Goal: Task Accomplishment & Management: Manage account settings

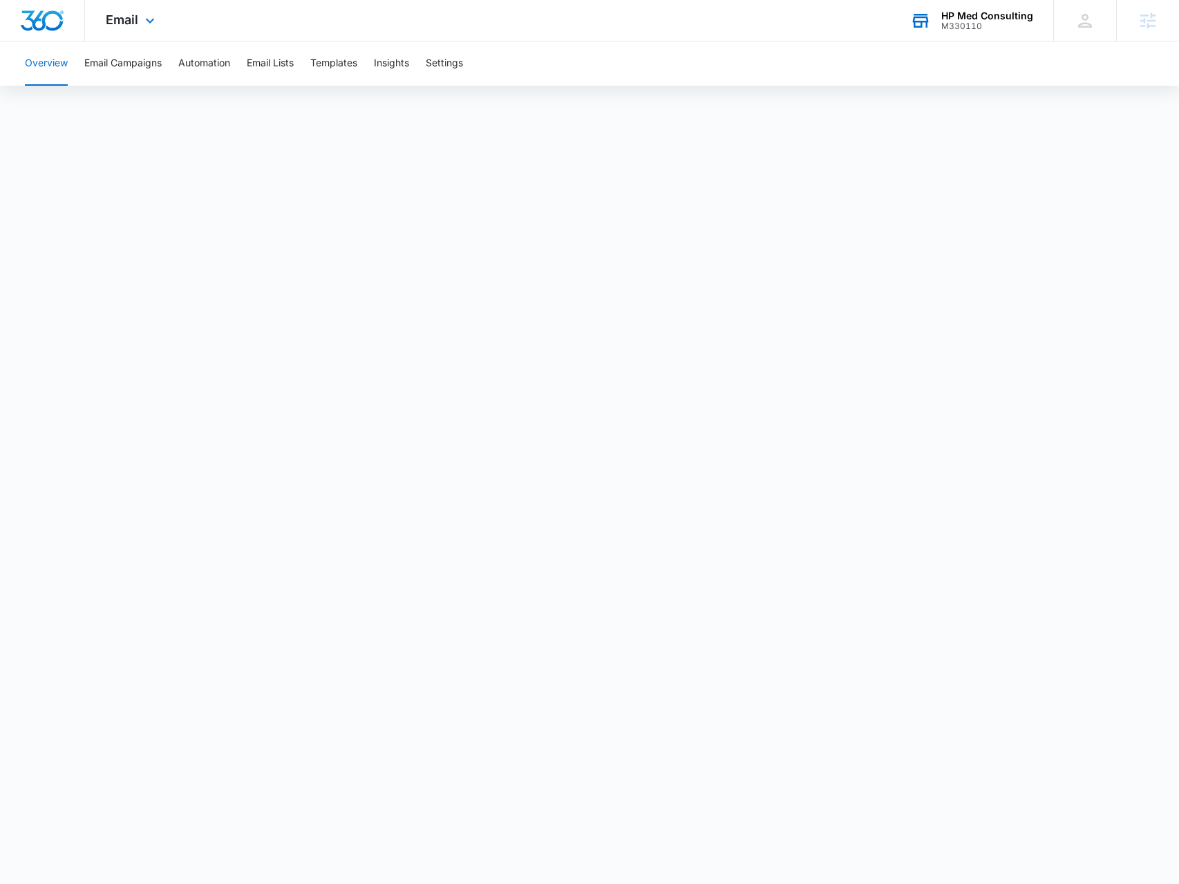
click at [958, 21] on div "M330110" at bounding box center [988, 26] width 92 height 10
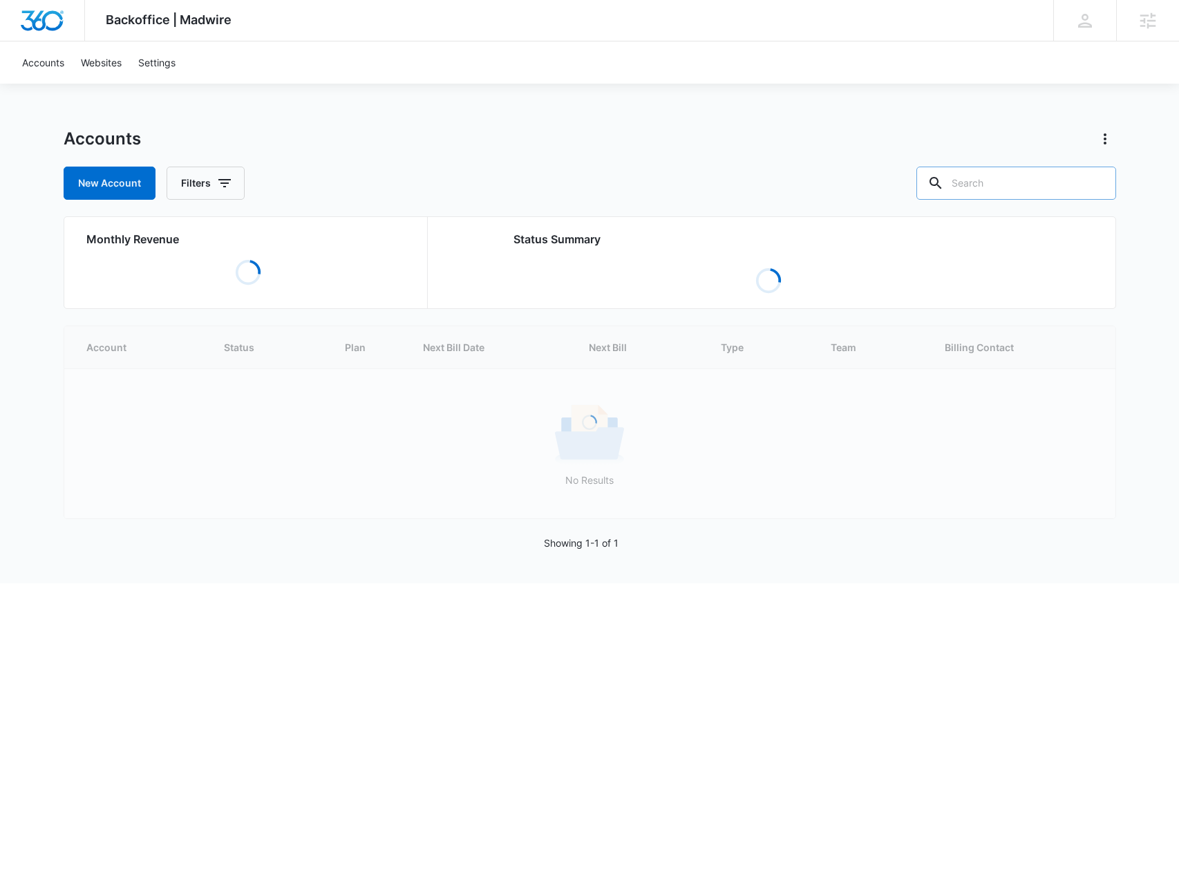
click at [1002, 178] on input "text" at bounding box center [1017, 183] width 200 height 33
click at [1002, 176] on input "atlanta" at bounding box center [1006, 183] width 221 height 33
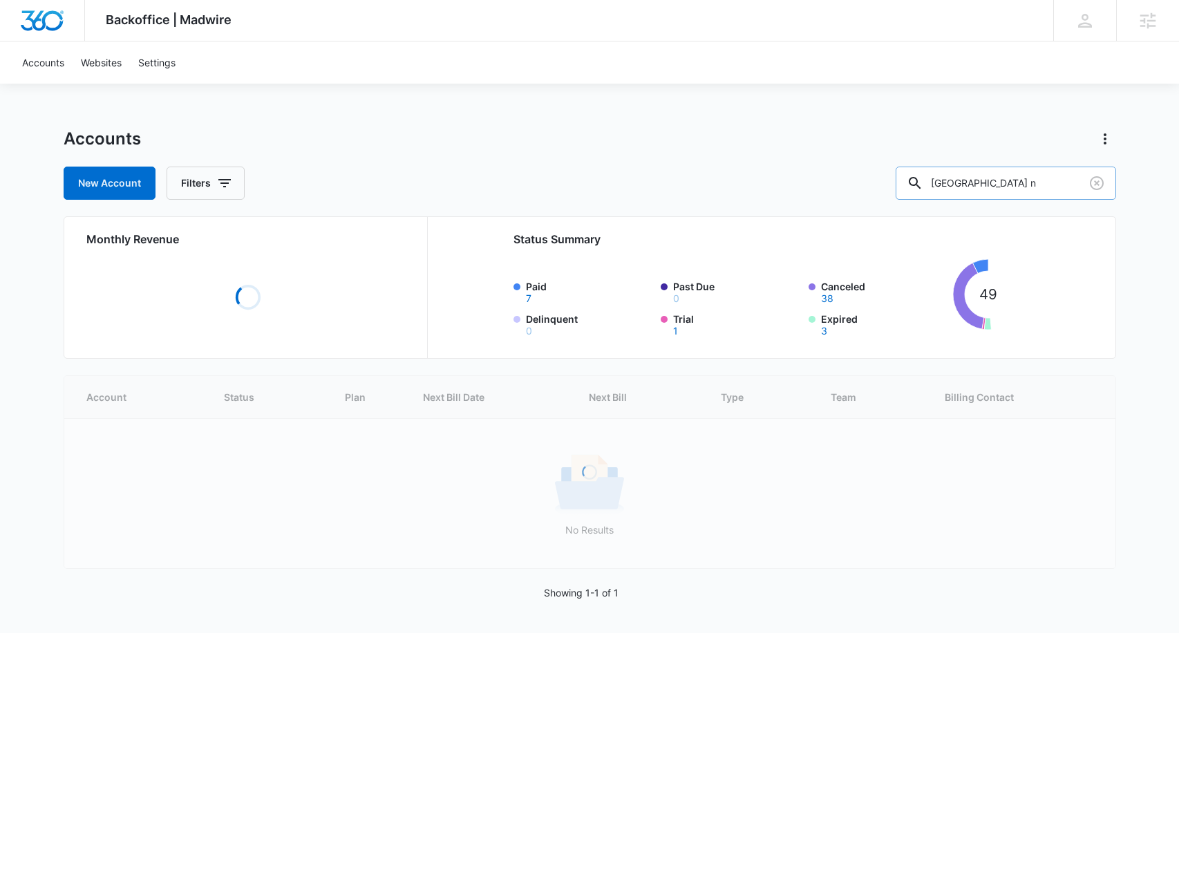
type input "atlanta n"
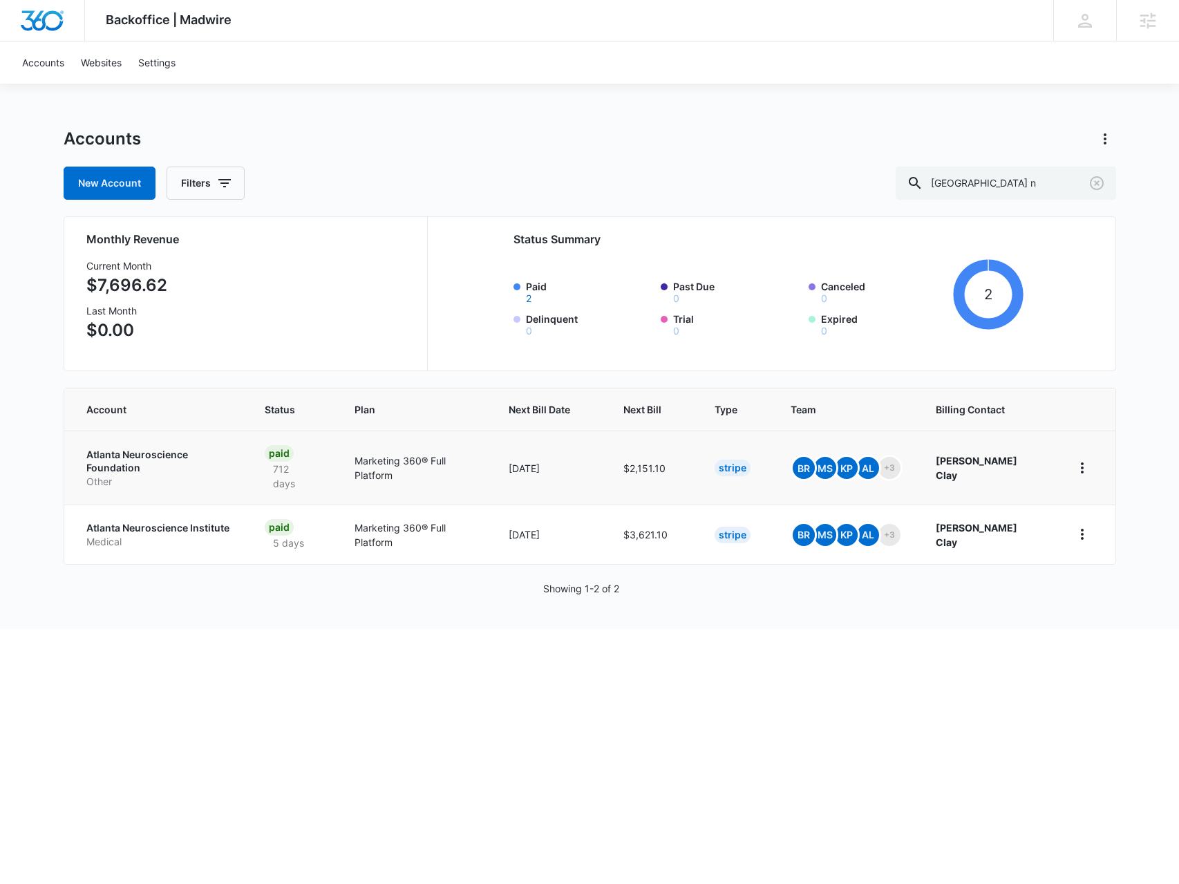
click at [171, 475] on p "Other" at bounding box center [159, 482] width 146 height 14
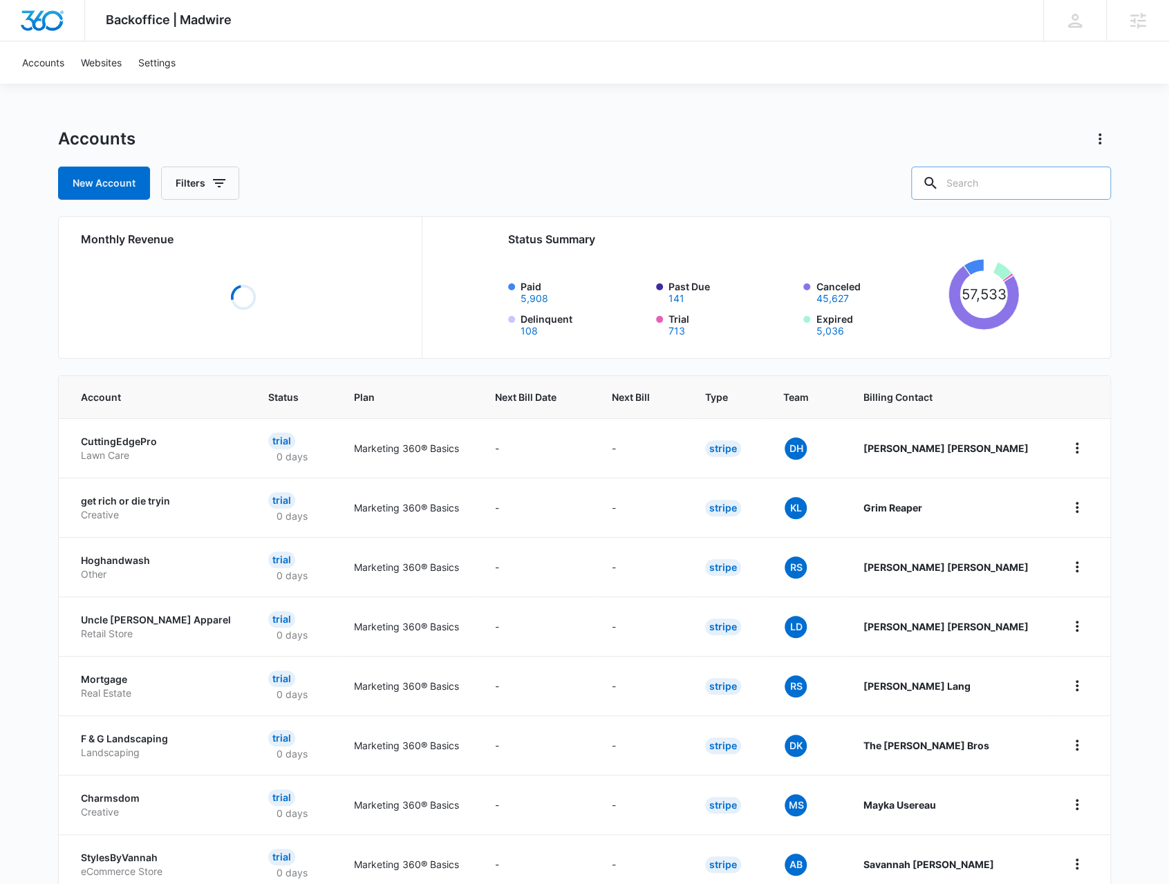
click at [968, 182] on input "text" at bounding box center [1011, 183] width 200 height 33
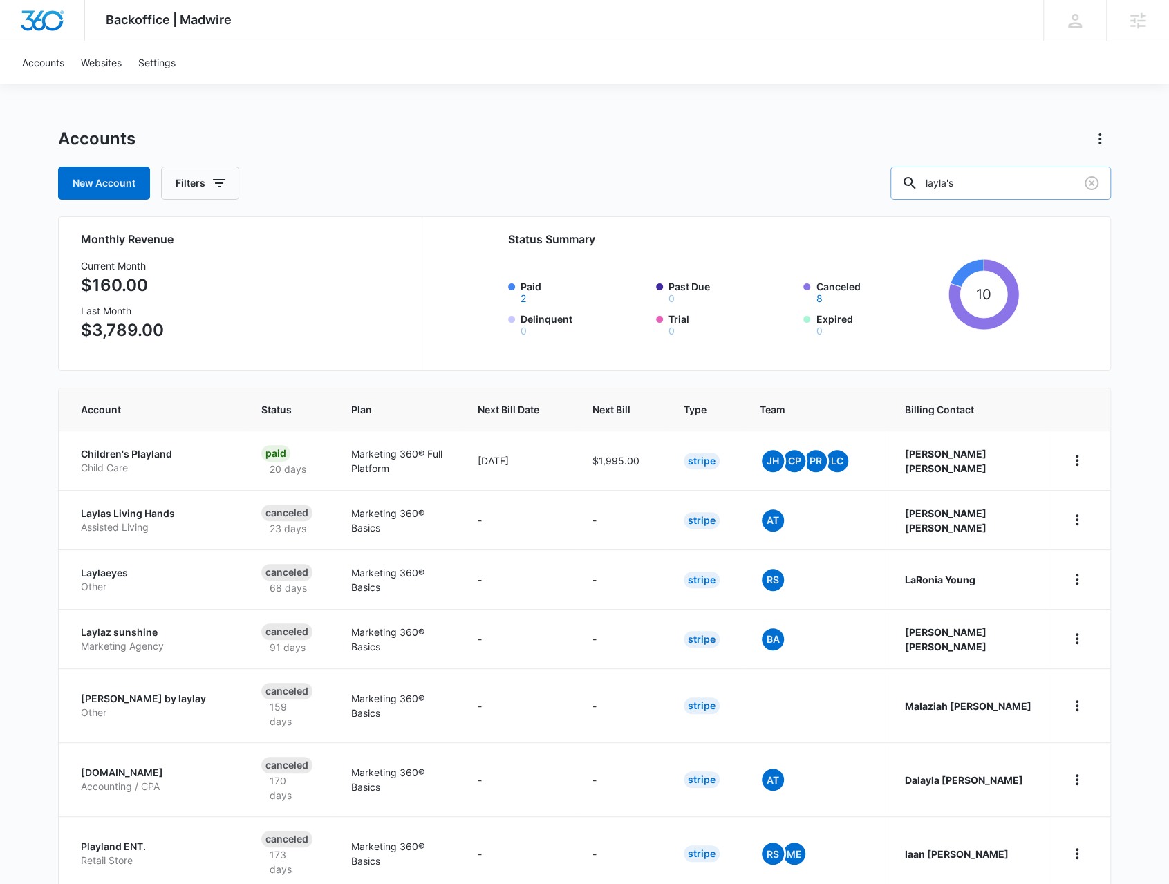
type input "layla's"
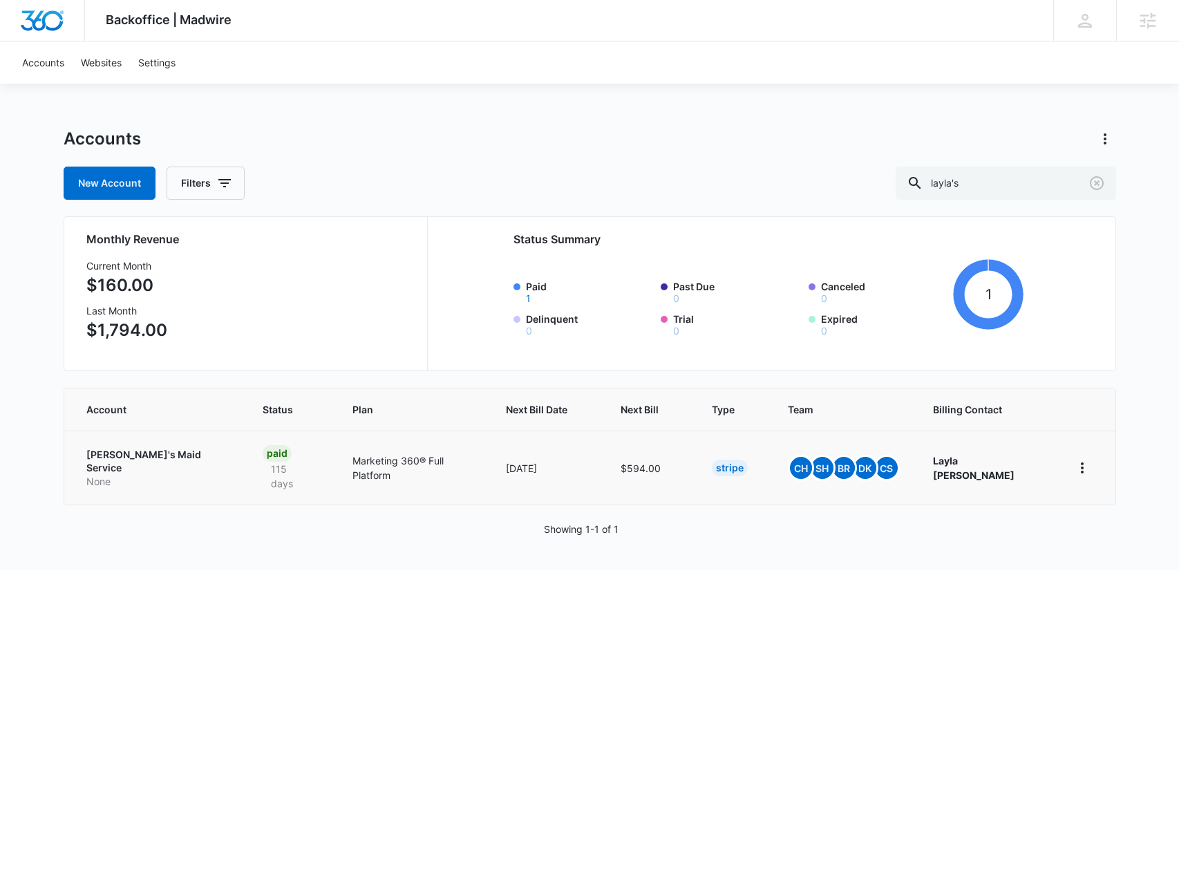
click at [129, 451] on p "Layla's Maid Service" at bounding box center [158, 461] width 144 height 27
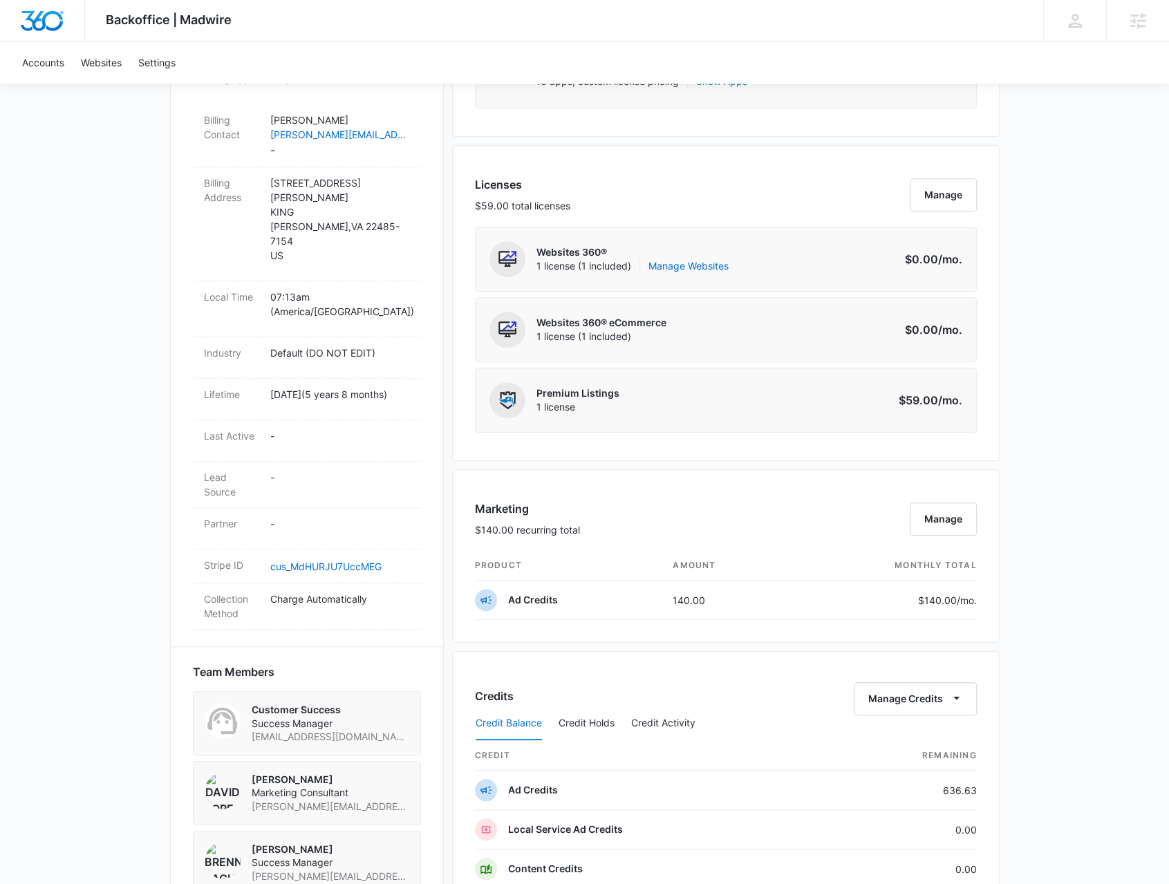
scroll to position [899, 0]
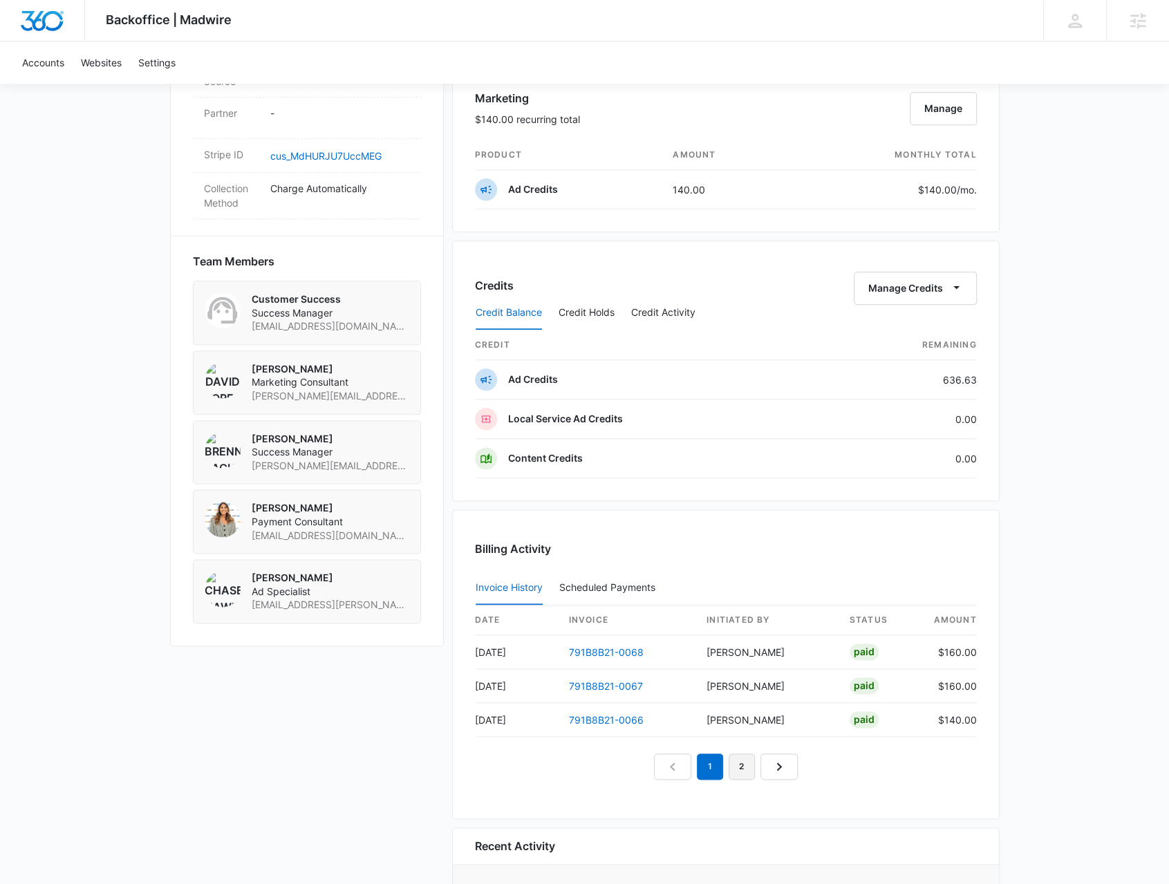
click at [740, 766] on link "2" at bounding box center [742, 767] width 26 height 26
click at [781, 771] on link "Next Page" at bounding box center [794, 767] width 37 height 26
click at [714, 765] on link "2" at bounding box center [710, 767] width 26 height 26
click at [714, 765] on em "2" at bounding box center [710, 767] width 26 height 26
click at [686, 770] on link "1" at bounding box center [678, 767] width 26 height 26
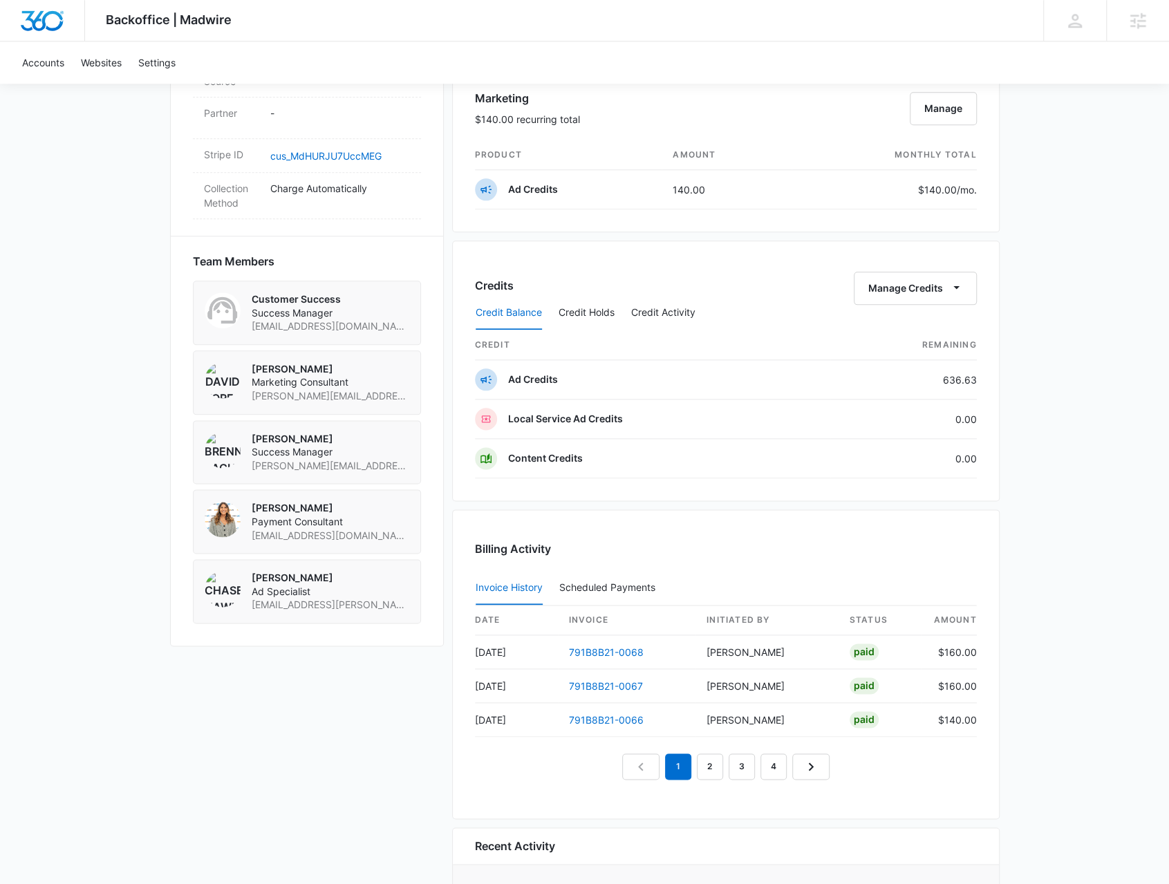
scroll to position [830, 0]
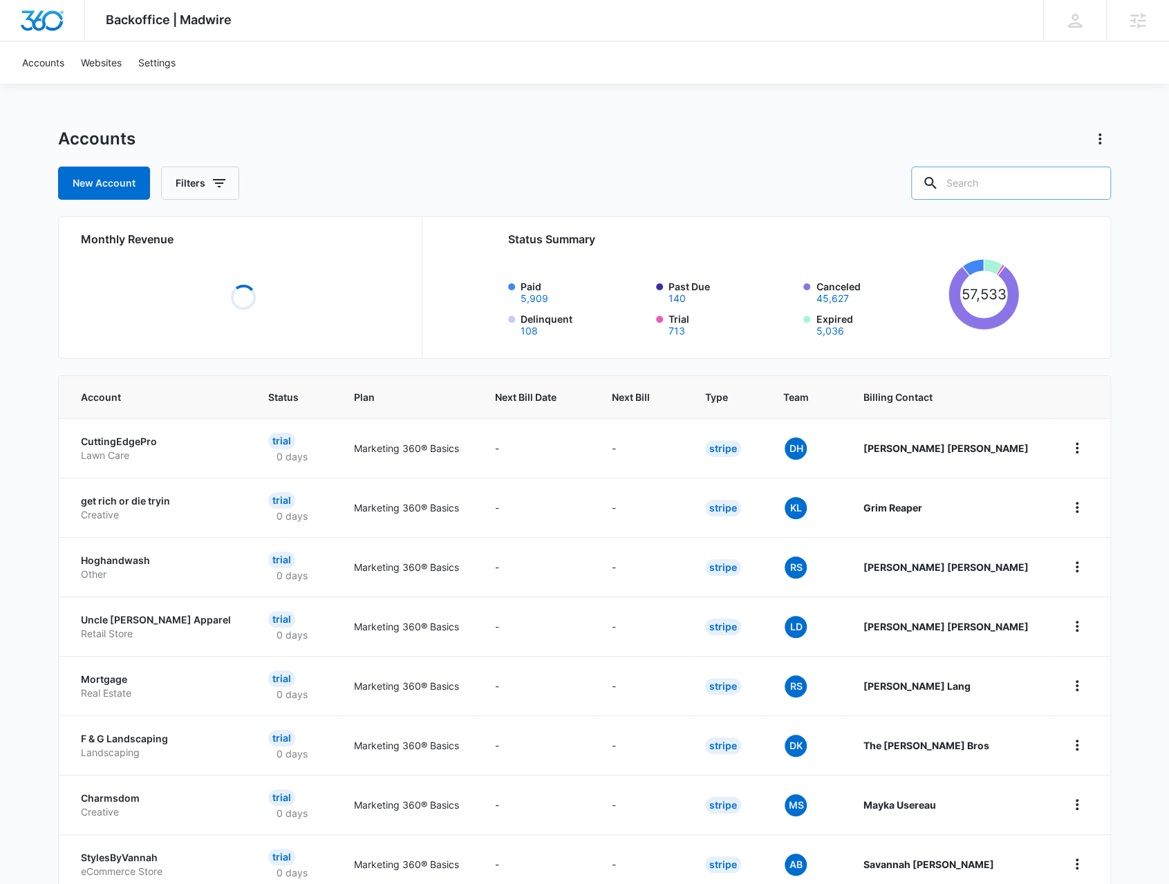
click at [1045, 177] on input "text" at bounding box center [1011, 183] width 200 height 33
type input "westmin"
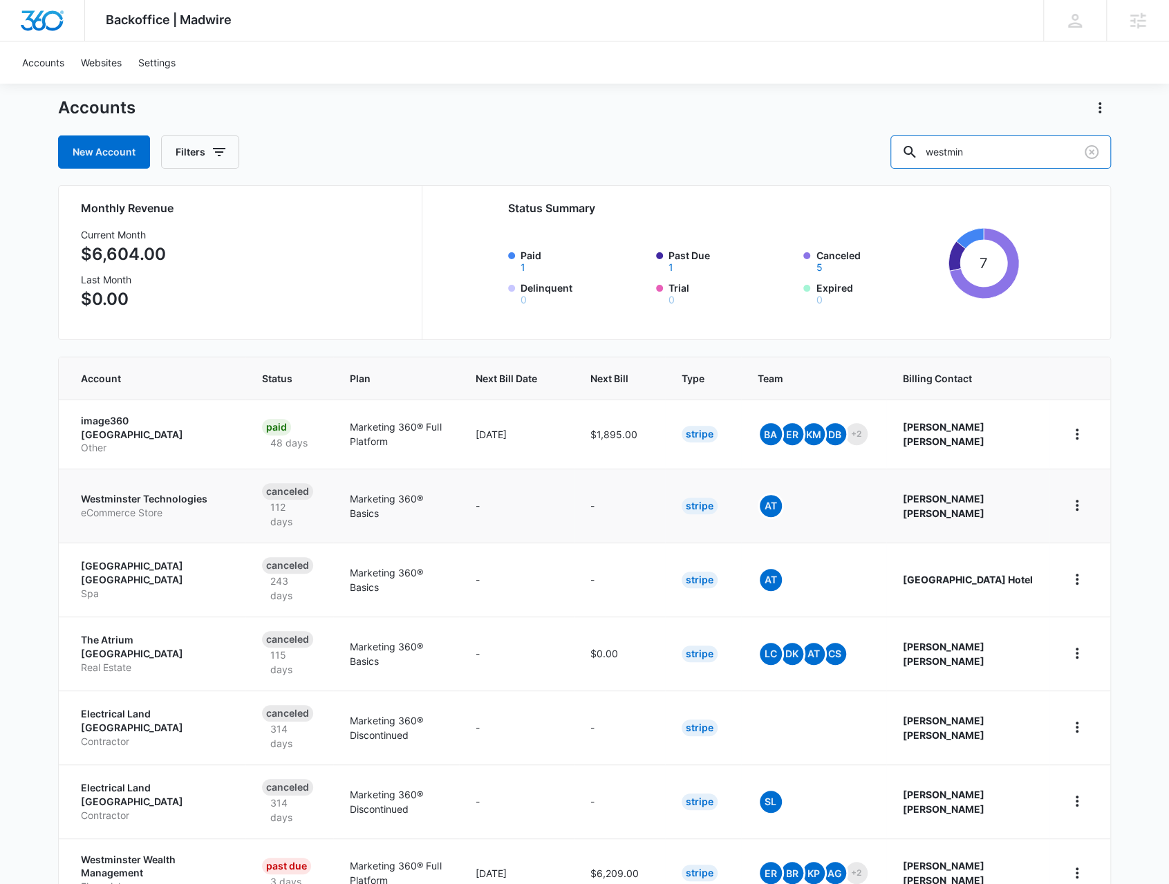
scroll to position [48, 0]
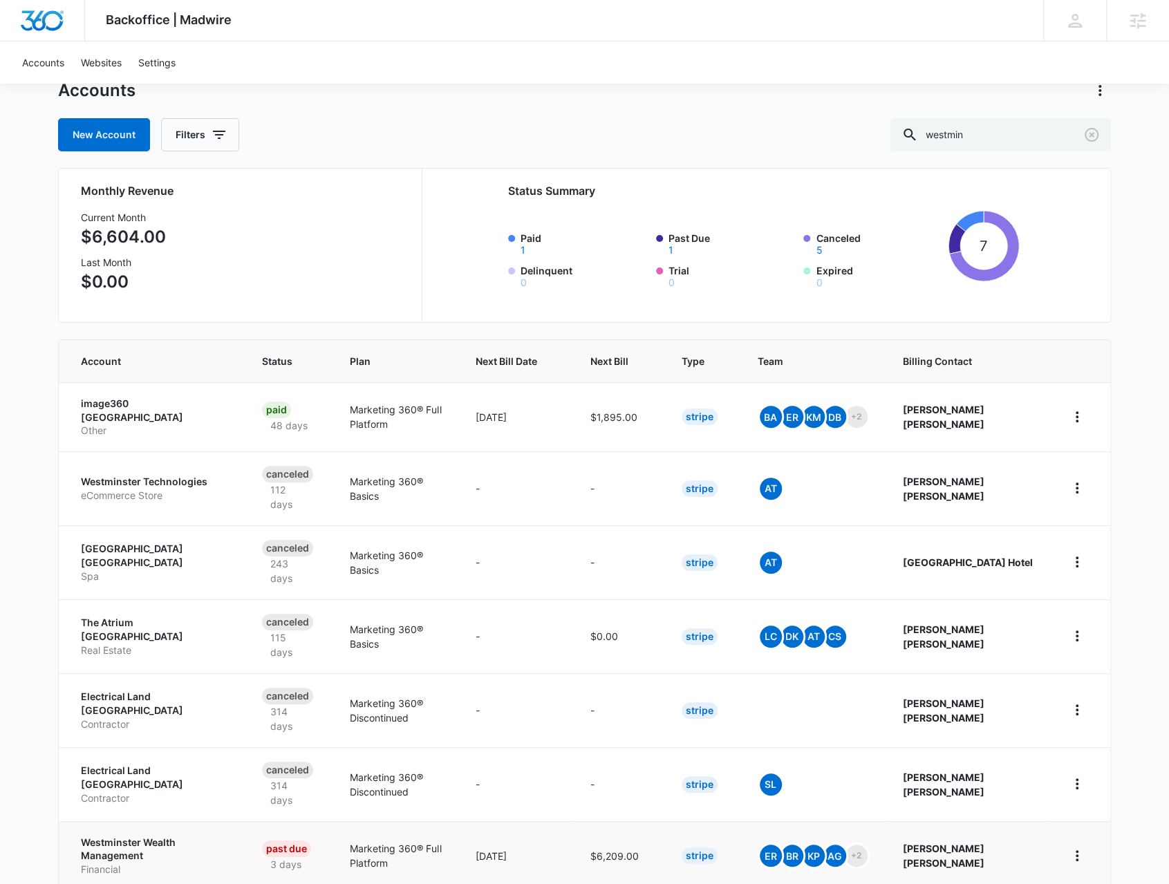
click at [158, 836] on p "Westminster Wealth Management" at bounding box center [155, 849] width 148 height 27
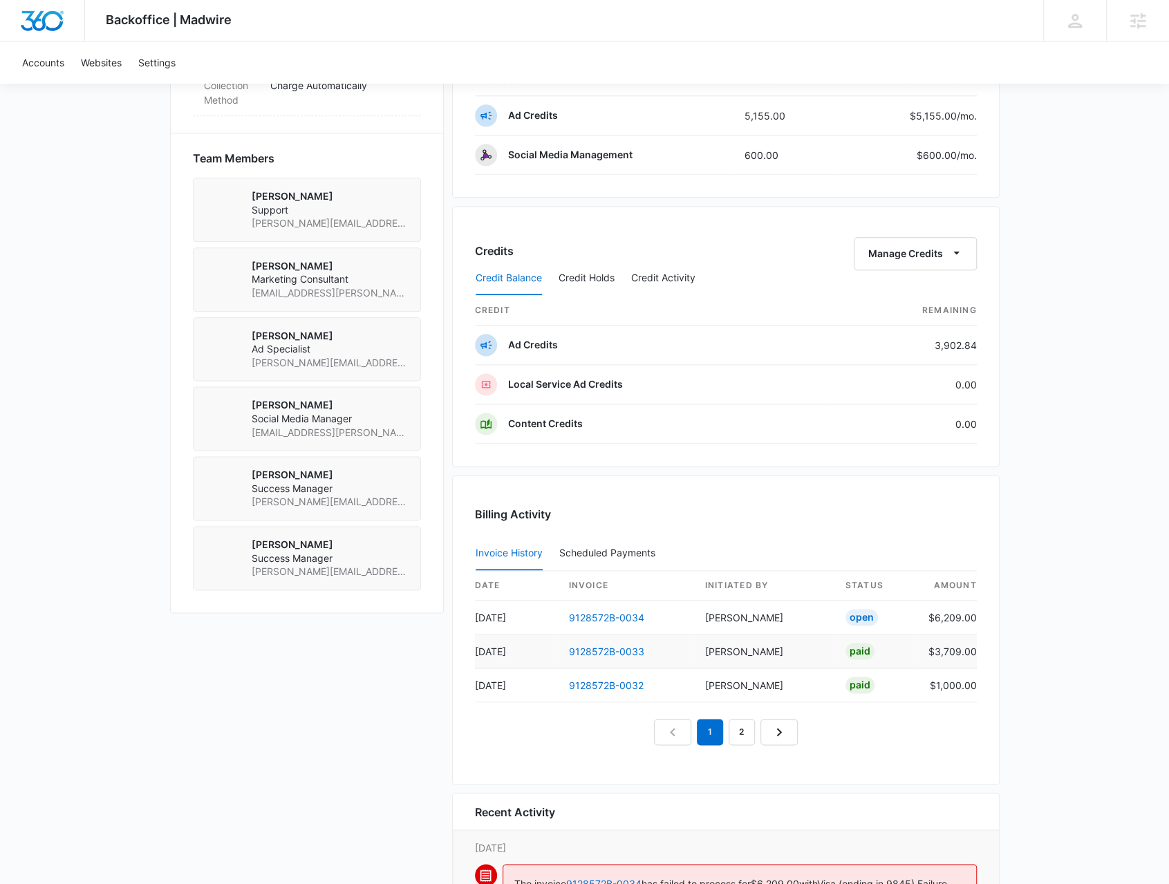
scroll to position [1043, 0]
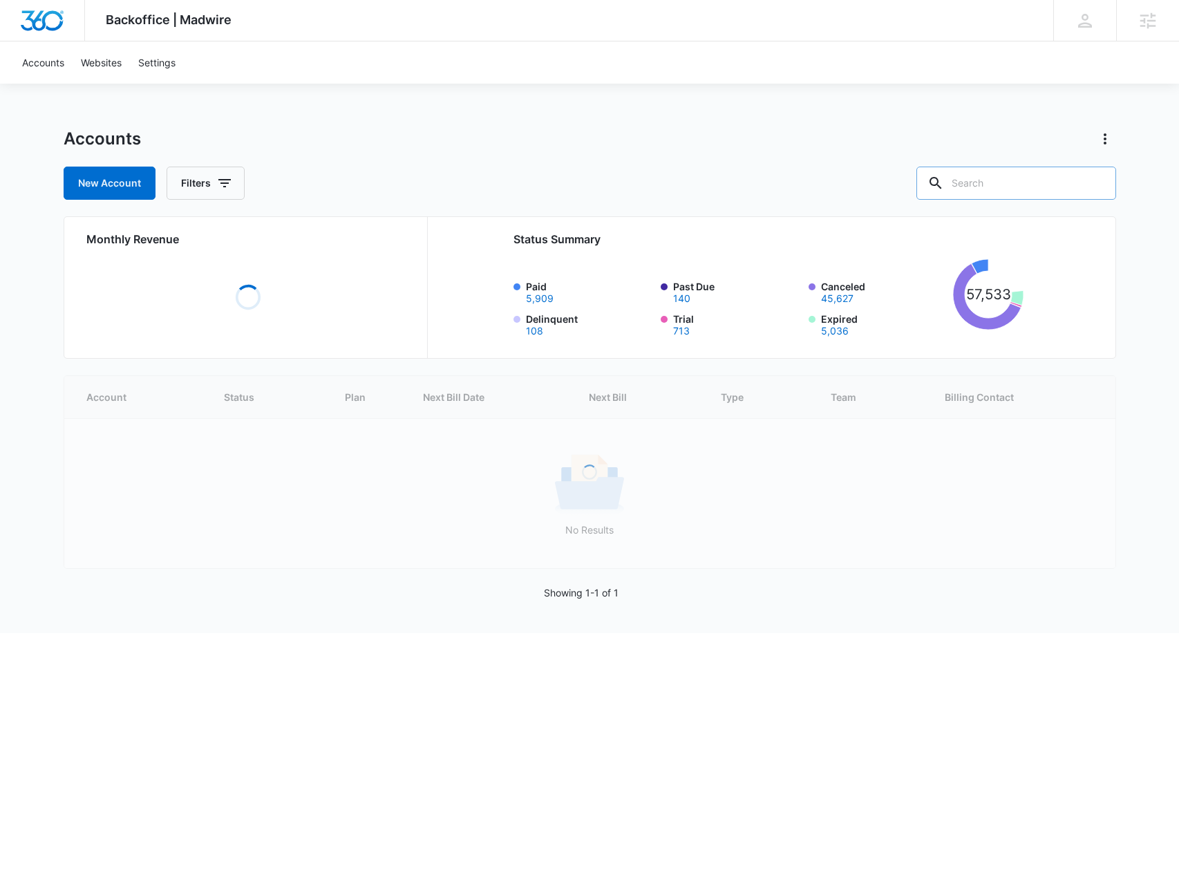
click at [1020, 189] on input "text" at bounding box center [1017, 183] width 200 height 33
paste input "M30540"
type input "M30540"
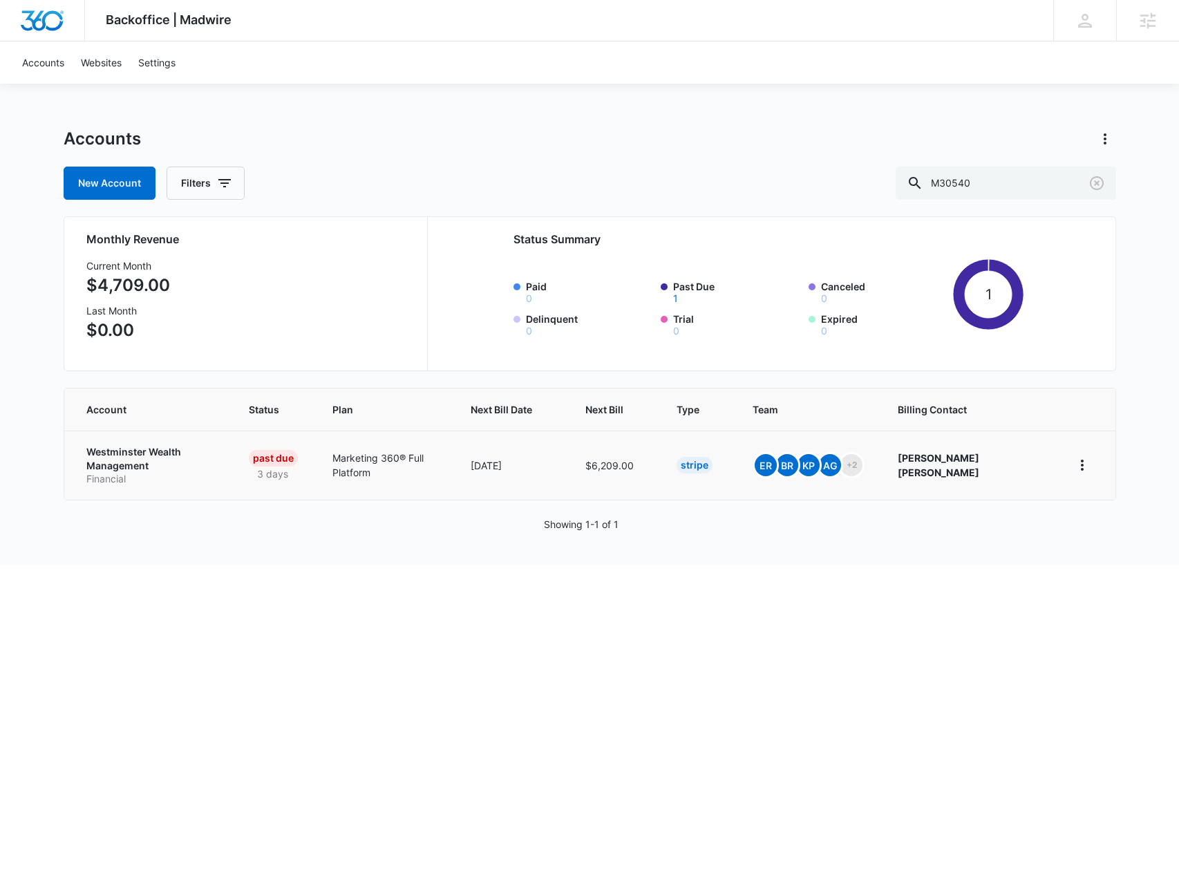
click at [131, 451] on p "Westminster Wealth Management" at bounding box center [150, 458] width 129 height 27
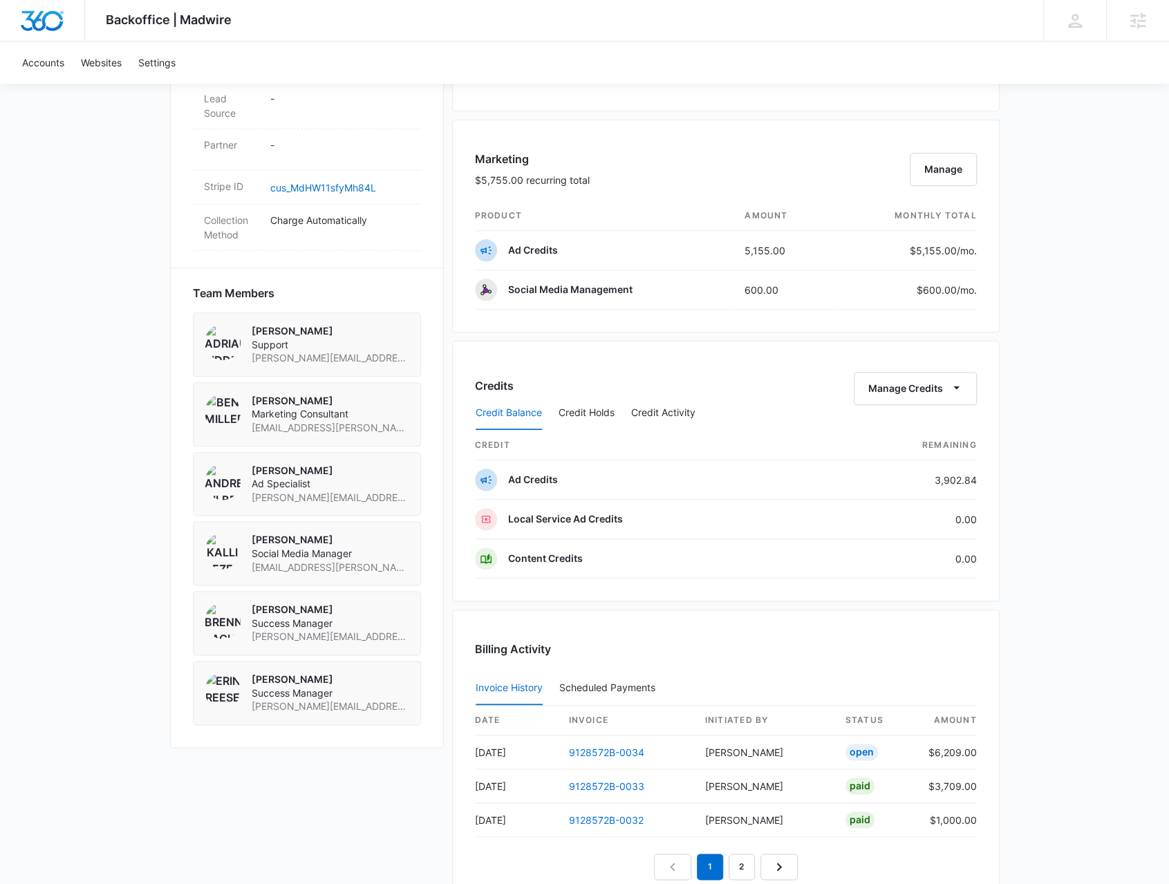
scroll to position [899, 0]
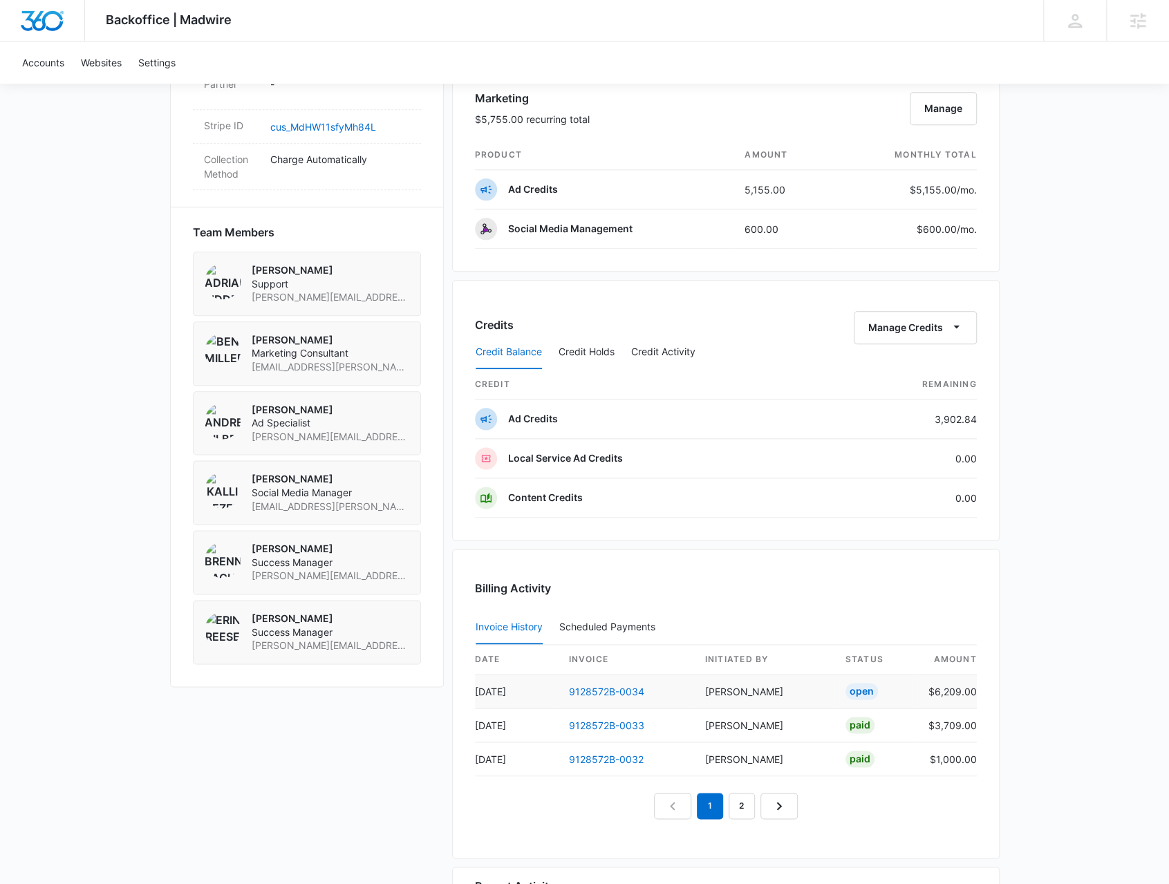
click at [609, 691] on td "9128572B-0034" at bounding box center [626, 692] width 136 height 34
click at [640, 686] on link "9128572B-0034" at bounding box center [606, 692] width 75 height 12
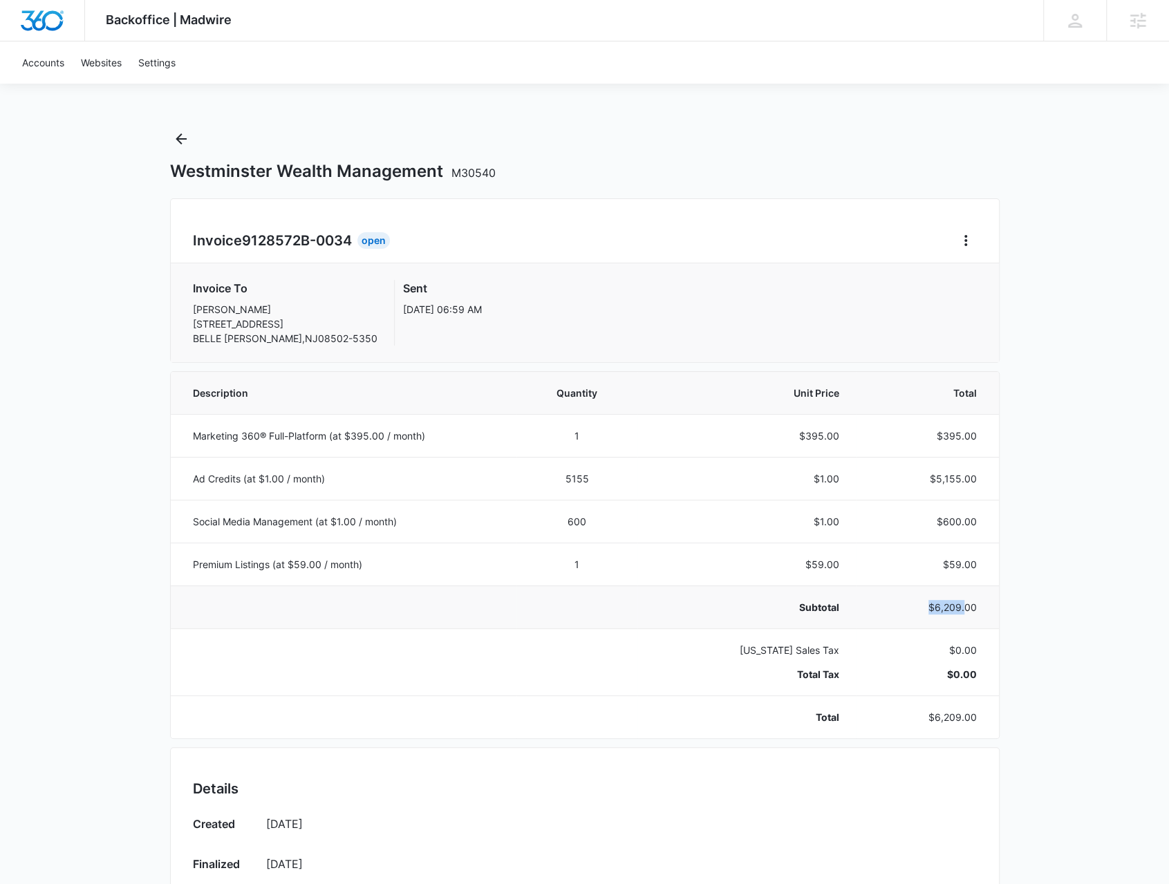
drag, startPoint x: 967, startPoint y: 612, endPoint x: 925, endPoint y: 608, distance: 42.4
click at [925, 608] on p "$6,209.00" at bounding box center [924, 607] width 104 height 15
click at [927, 609] on p "$6,209.00" at bounding box center [924, 607] width 104 height 15
click at [969, 241] on icon "Home" at bounding box center [966, 240] width 17 height 17
click at [976, 296] on div "Retry Payment" at bounding box center [1012, 300] width 80 height 10
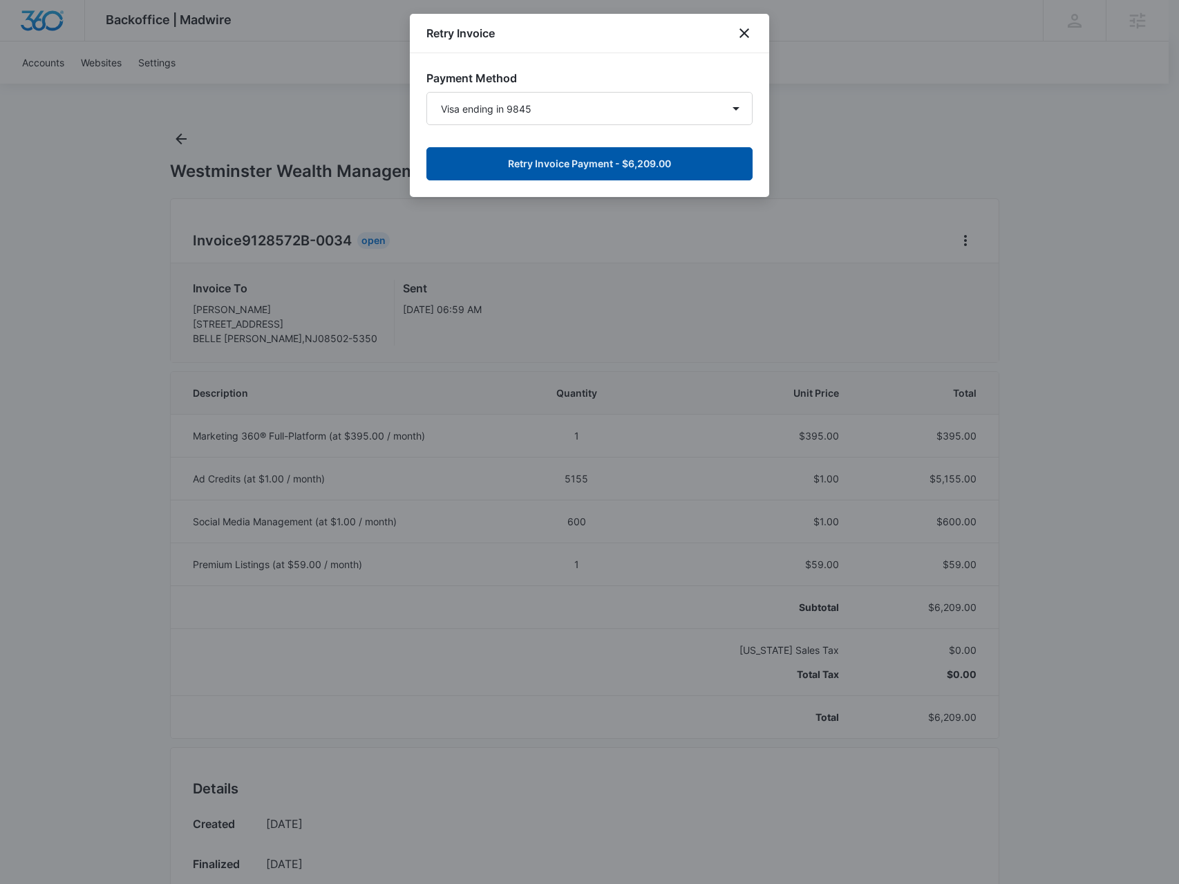
click at [621, 158] on button "Retry Invoice Payment - $6,209.00" at bounding box center [590, 163] width 326 height 33
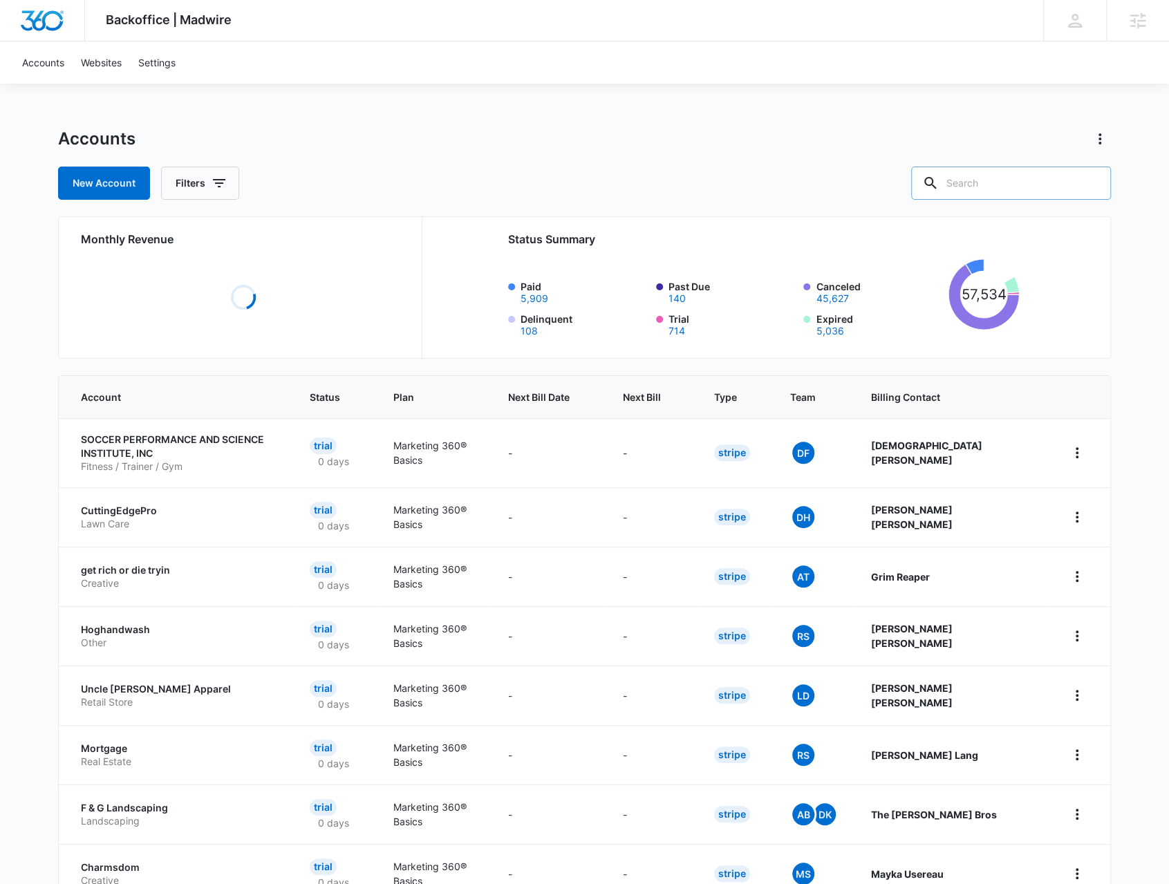
click at [1019, 179] on input "text" at bounding box center [1011, 183] width 200 height 33
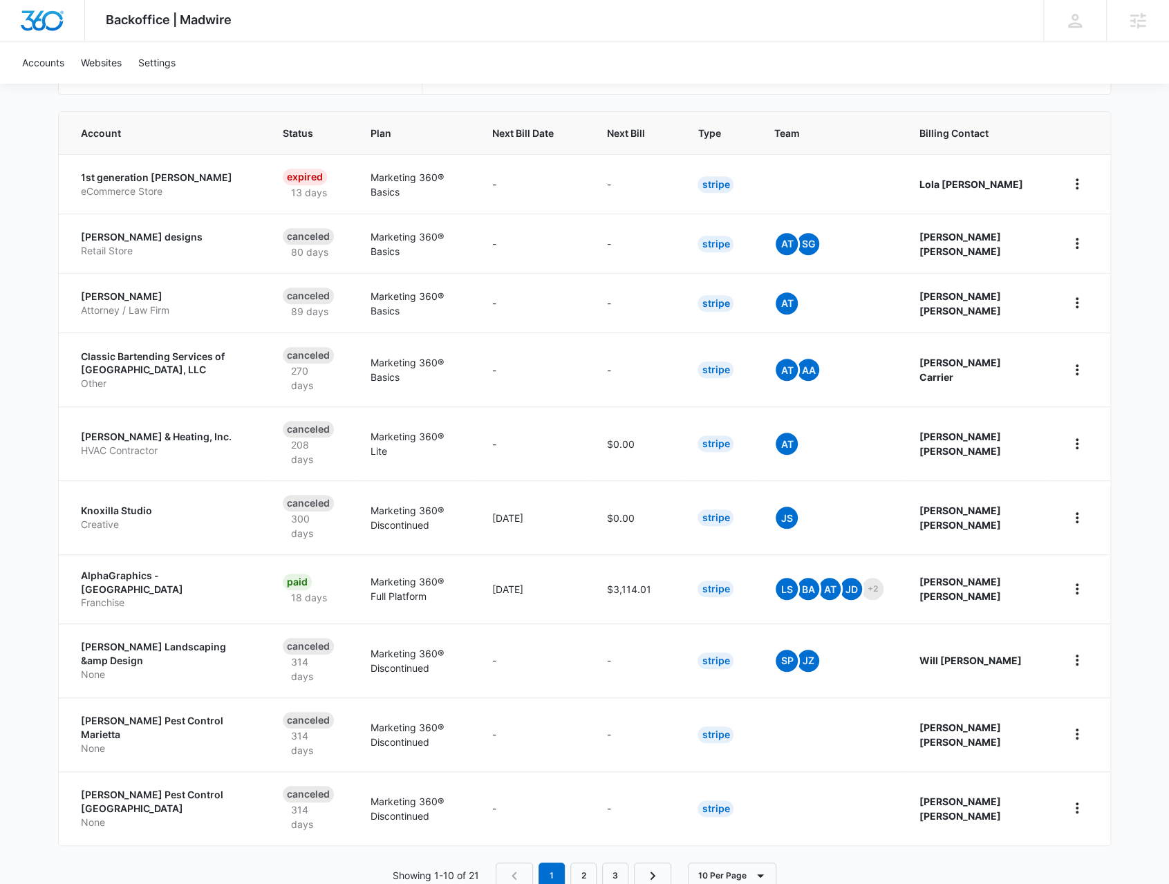
scroll to position [69, 0]
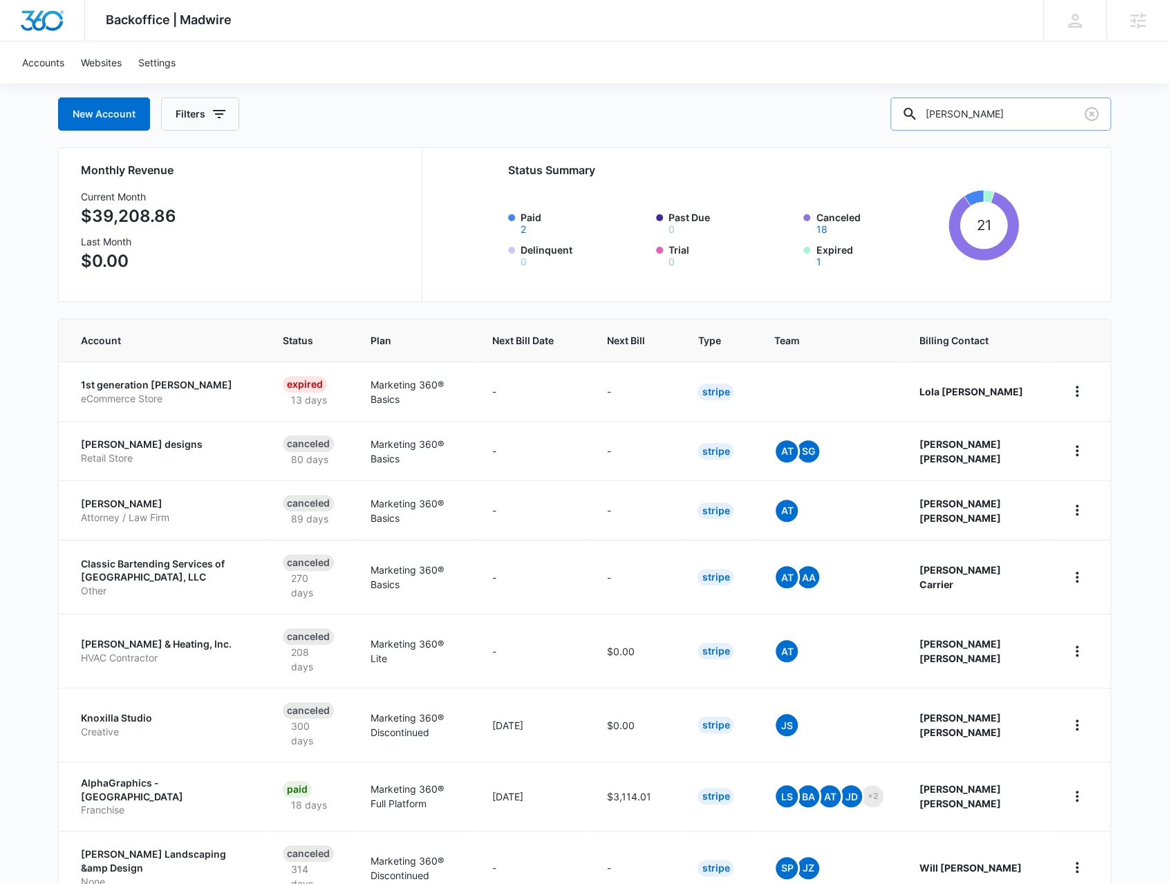
type input "[PERSON_NAME]"
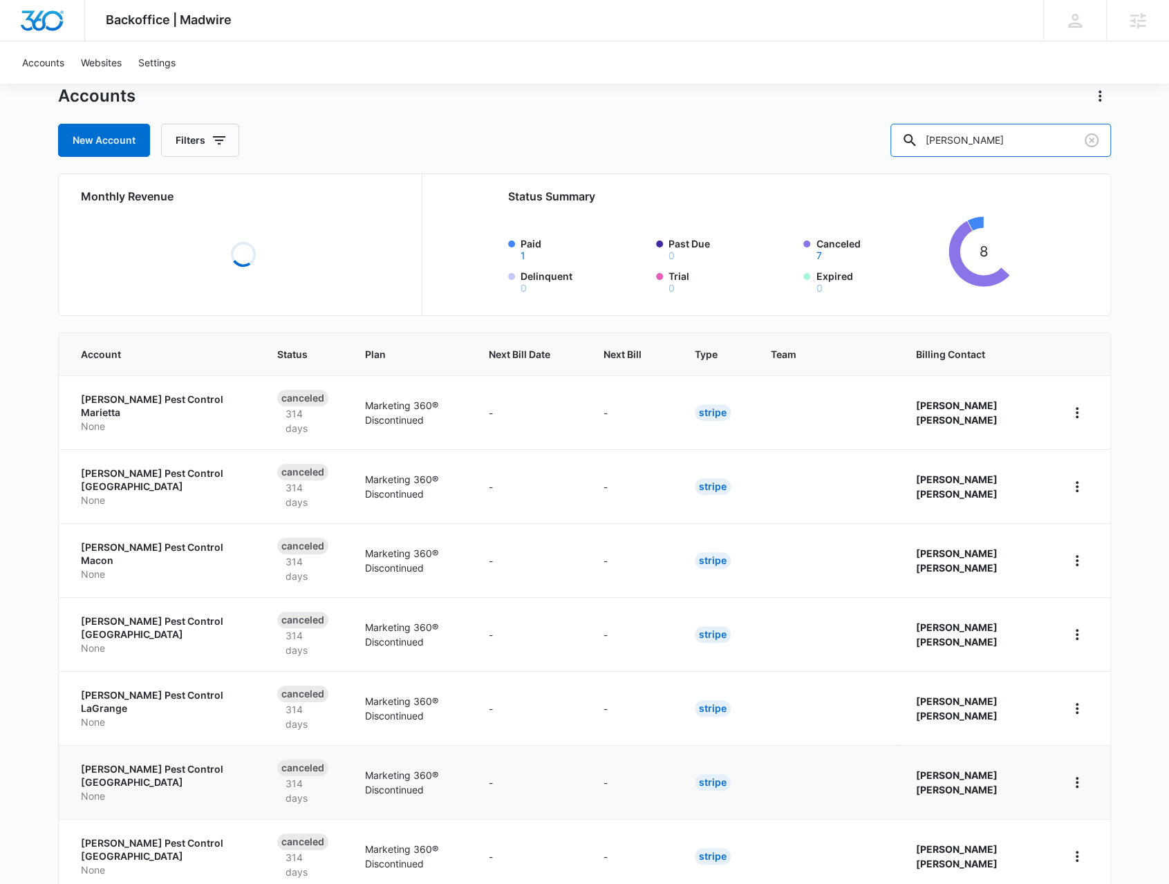
scroll to position [72, 0]
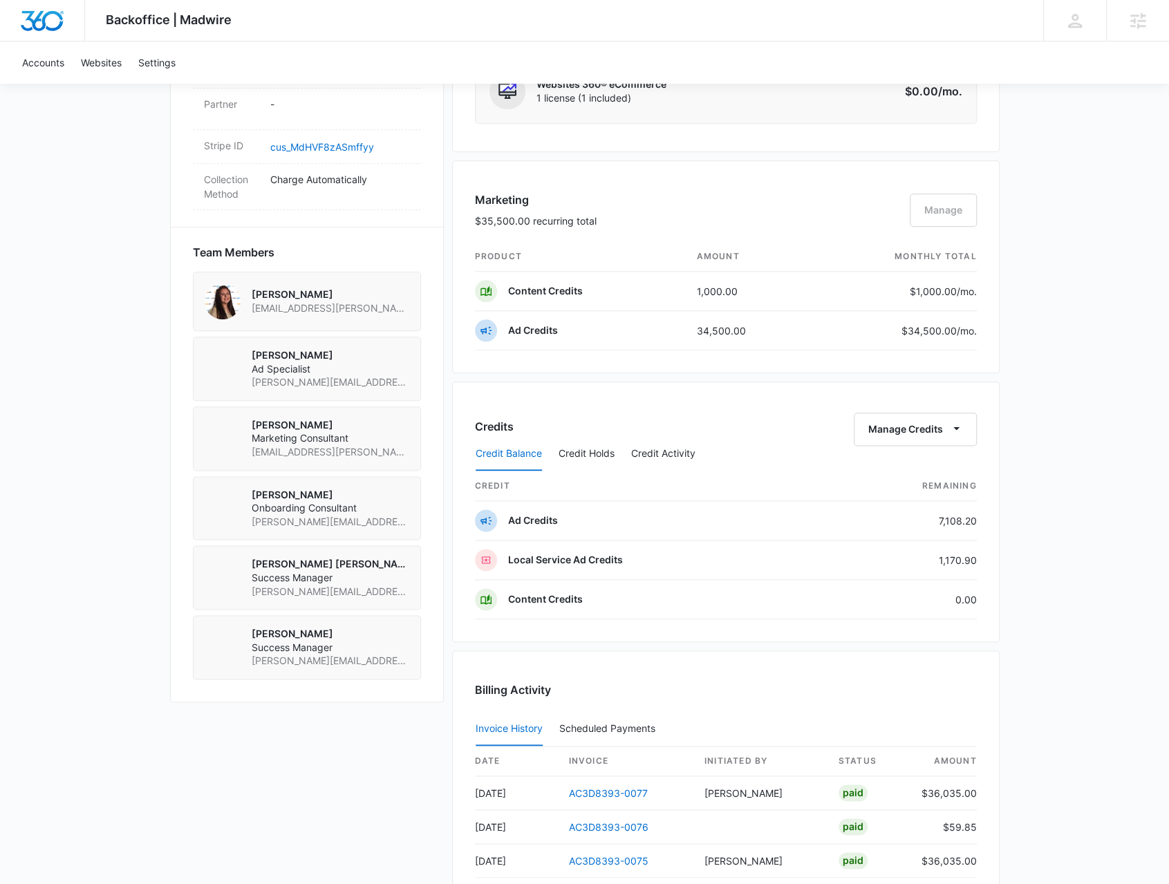
scroll to position [968, 0]
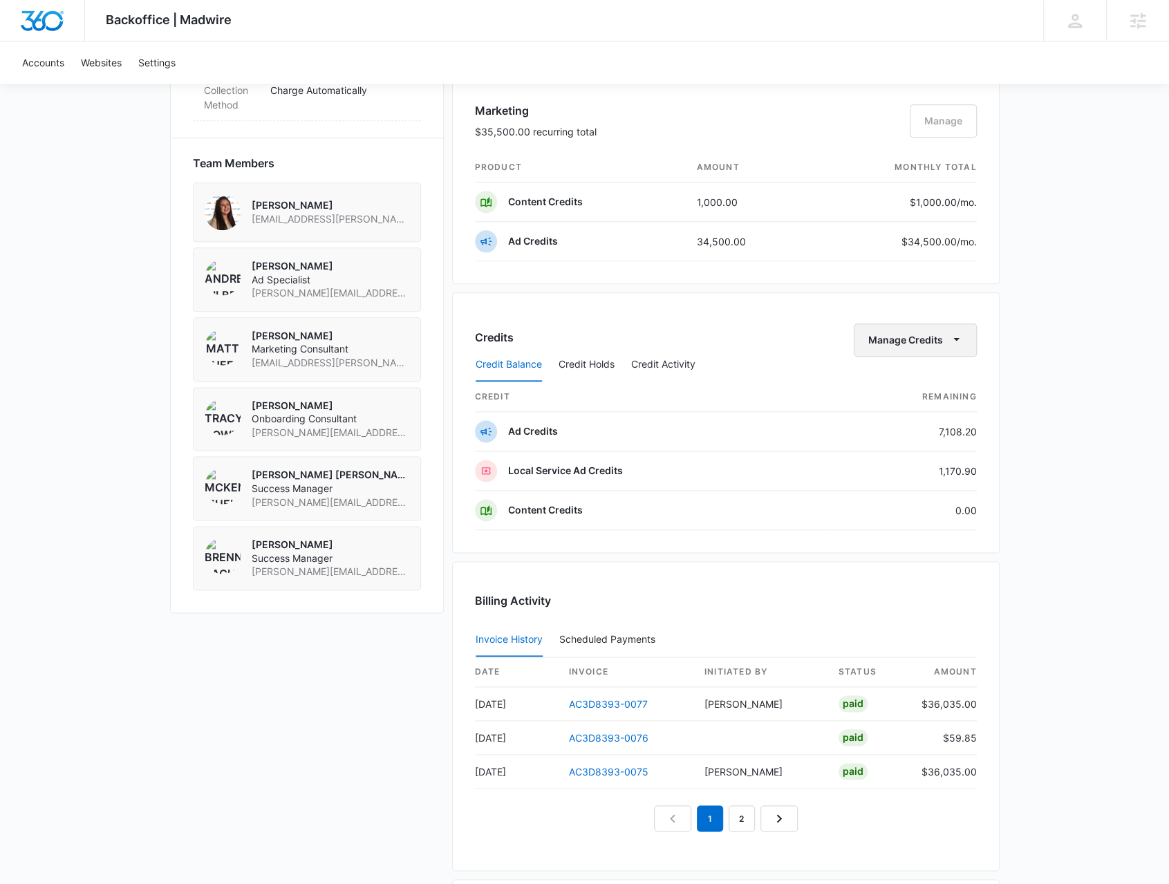
click at [958, 335] on icon "button" at bounding box center [956, 339] width 15 height 15
click at [921, 384] on div "Transfer Credits" at bounding box center [908, 379] width 73 height 10
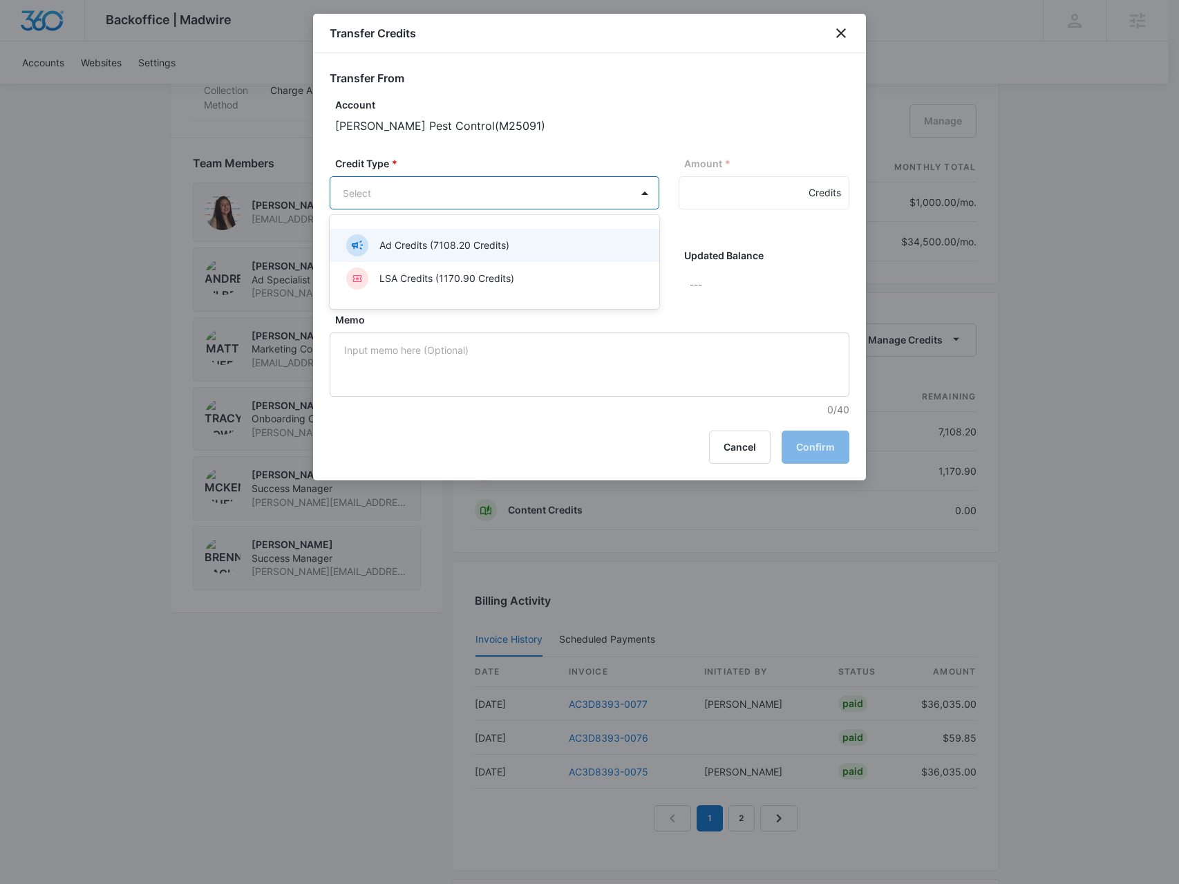
drag, startPoint x: 519, startPoint y: 193, endPoint x: 517, endPoint y: 200, distance: 7.1
click at [520, 193] on body "Backoffice | Madwire Apps Settings BR Brennan Rachman brennan.rachman@madwire.c…" at bounding box center [589, 39] width 1179 height 2015
click at [507, 240] on p "Ad Credits (7108.20 Credits)" at bounding box center [445, 245] width 130 height 15
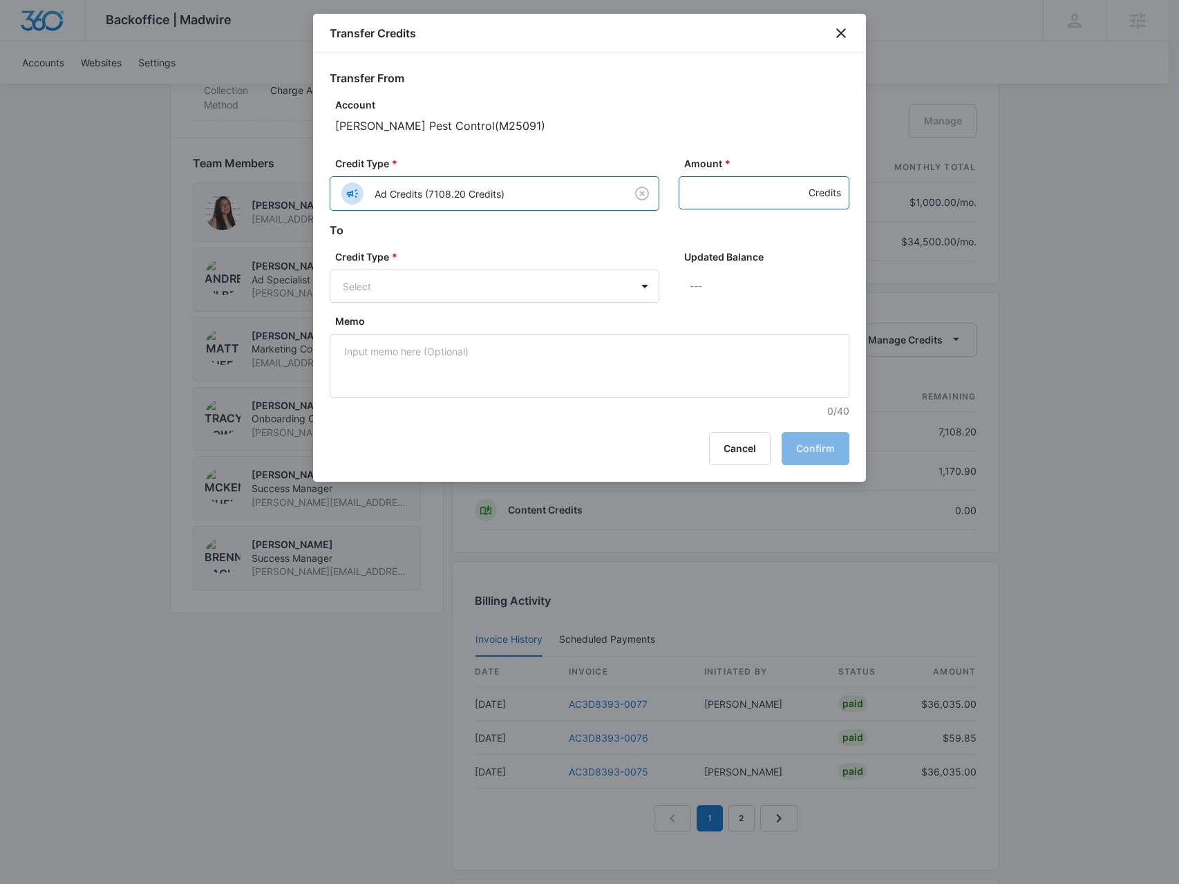
click at [707, 194] on input "Amount *" at bounding box center [764, 192] width 171 height 33
type input "100"
click at [467, 270] on body "Backoffice | Madwire Apps Settings BR Brennan Rachman brennan.rachman@madwire.c…" at bounding box center [589, 39] width 1179 height 2015
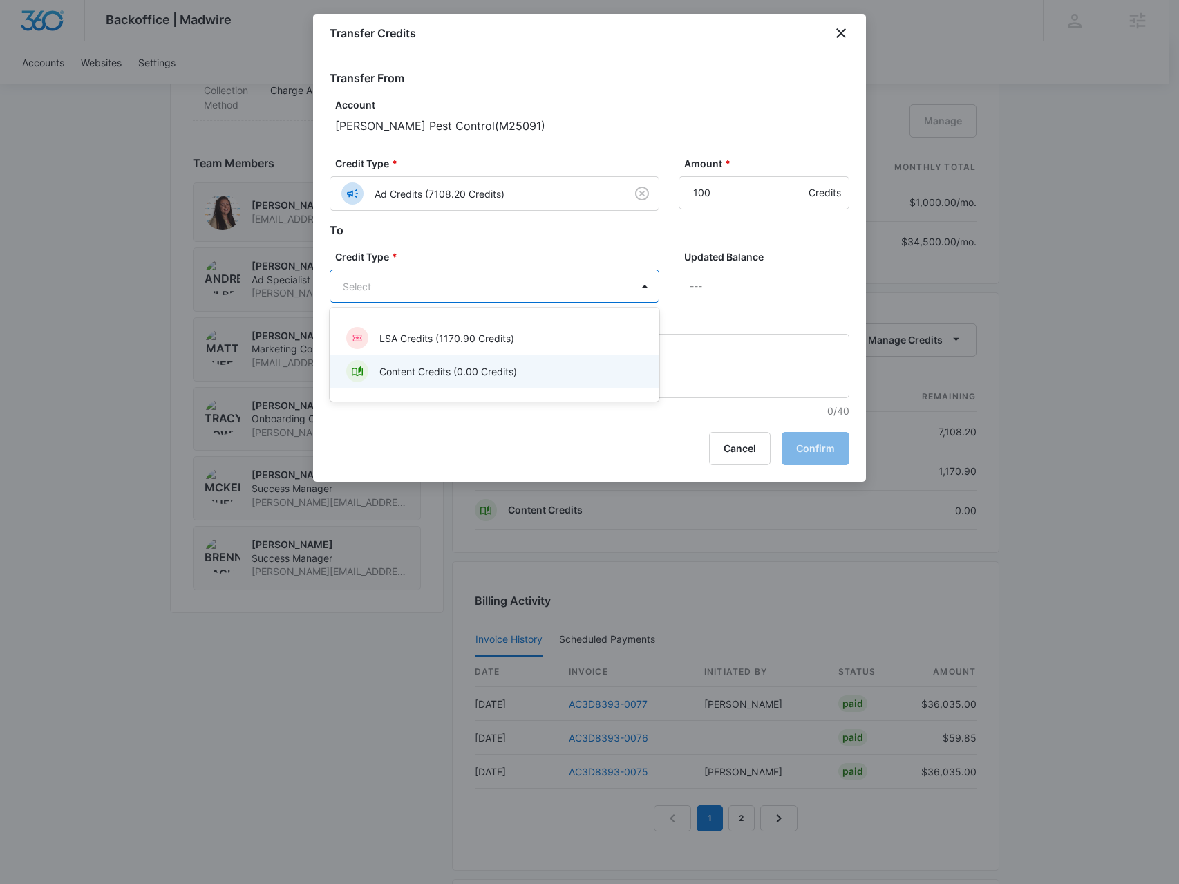
click at [466, 372] on p "Content Credits (0.00 Credits)" at bounding box center [449, 371] width 138 height 15
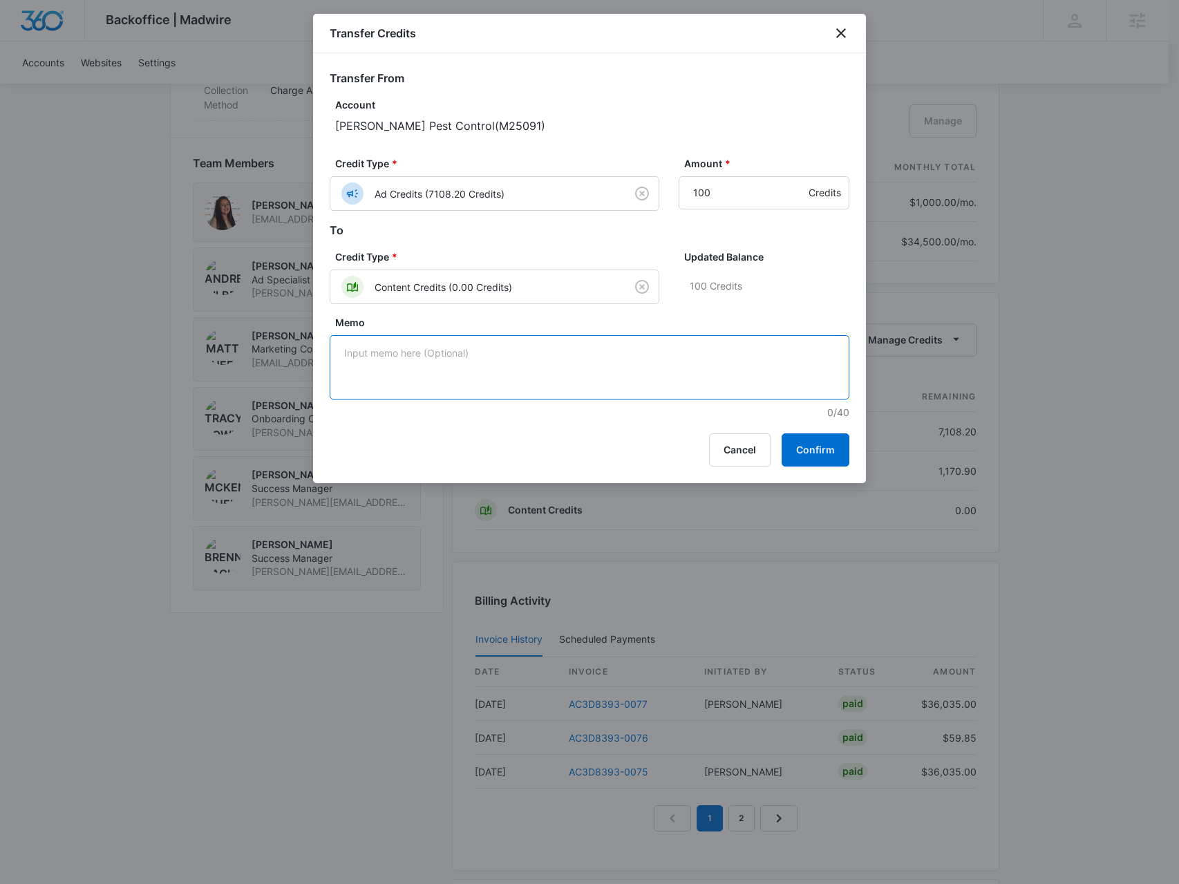
click at [466, 372] on textarea "Memo" at bounding box center [590, 367] width 520 height 64
click at [814, 446] on button "Confirm" at bounding box center [816, 449] width 68 height 33
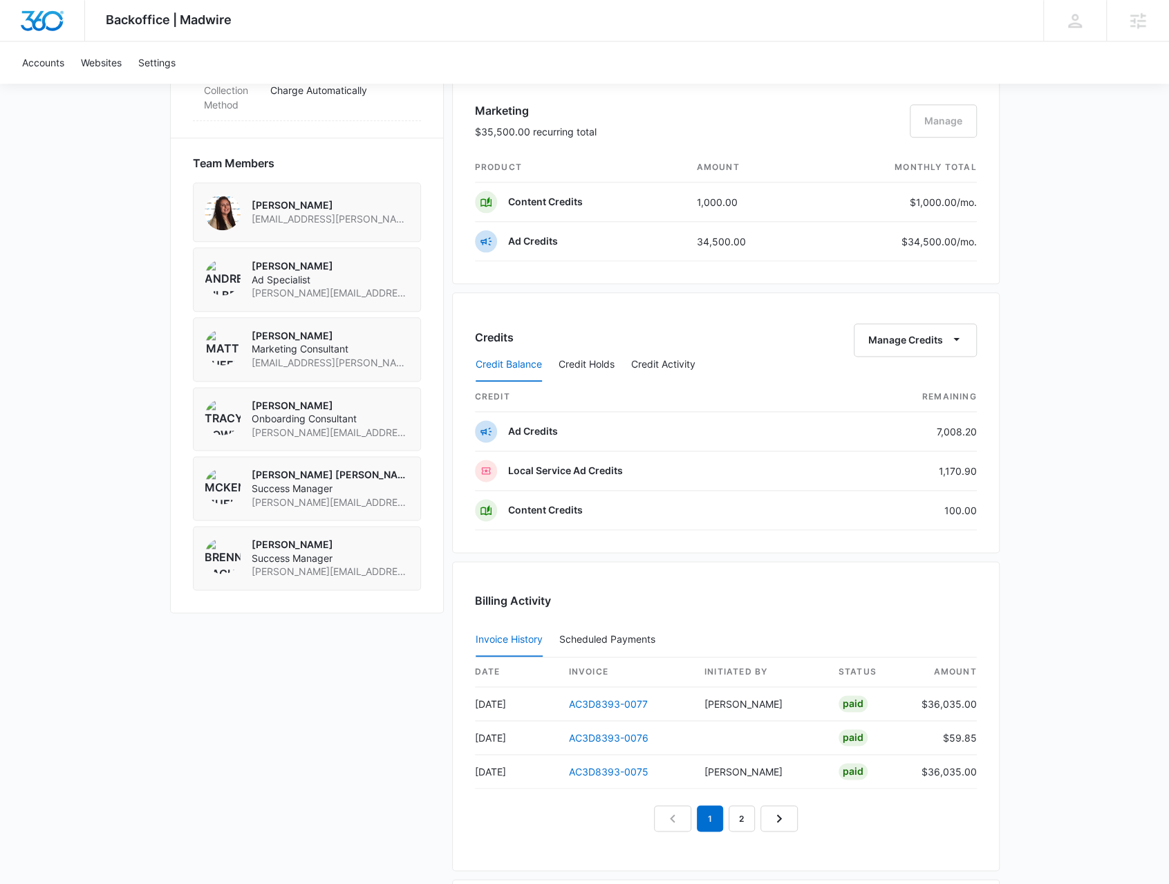
click at [906, 348] on div "Credit Balance Credit Holds Credit Activity" at bounding box center [726, 365] width 502 height 35
click at [937, 331] on button "Manage Credits" at bounding box center [915, 340] width 123 height 33
click at [908, 377] on div "Transfer Credits" at bounding box center [908, 379] width 73 height 10
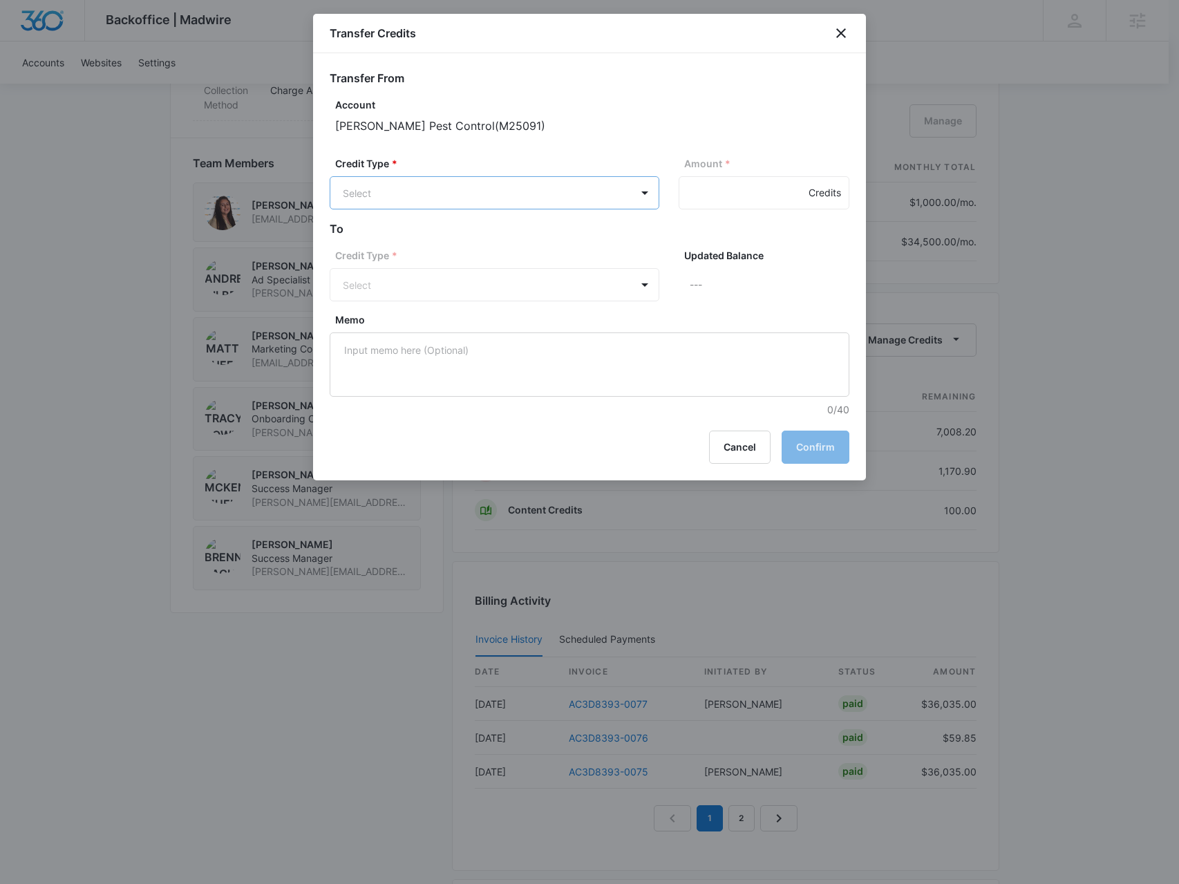
click at [529, 194] on body "Backoffice | Madwire Apps Settings BR Brennan Rachman brennan.rachman@madwire.c…" at bounding box center [589, 39] width 1179 height 2015
click at [516, 252] on div "Ad Credits (7008.20 Credits)" at bounding box center [493, 245] width 294 height 22
click at [713, 200] on input "Amount *" at bounding box center [764, 192] width 171 height 33
type input "100"
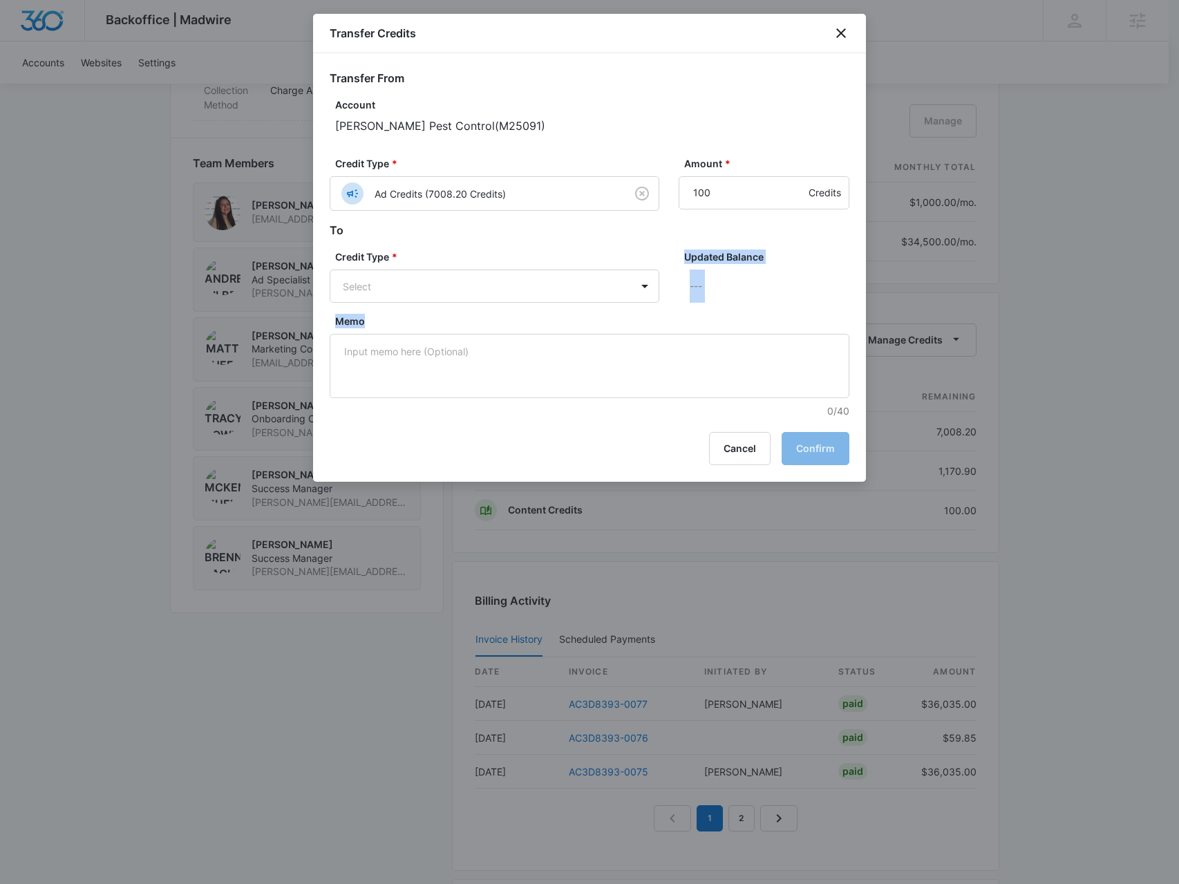
click at [548, 311] on form "Transfer From Account Knox Pest Control ( M25091 ) Credit Type * Ad Credits (70…" at bounding box center [590, 244] width 520 height 348
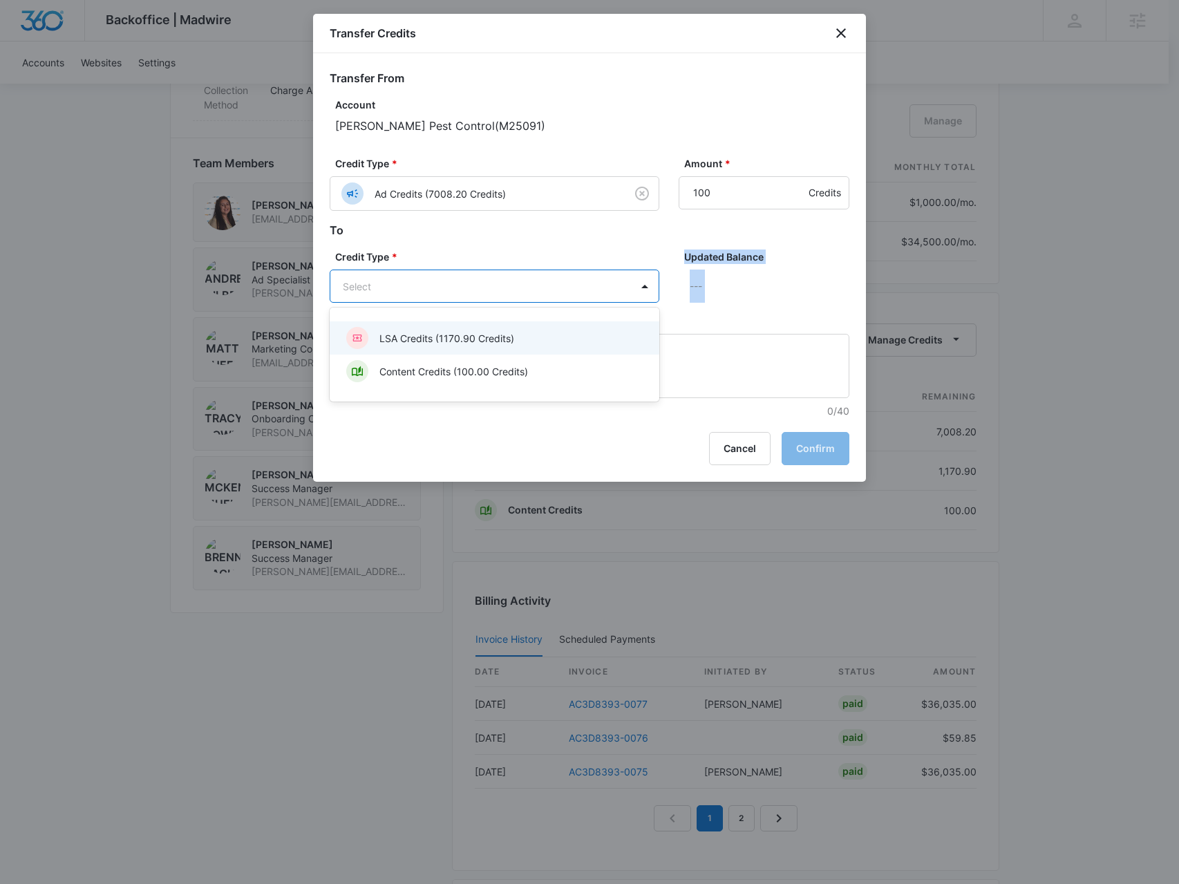
click at [578, 283] on body "Backoffice | Madwire Apps Settings BR Brennan Rachman brennan.rachman@madwire.c…" at bounding box center [589, 39] width 1179 height 2015
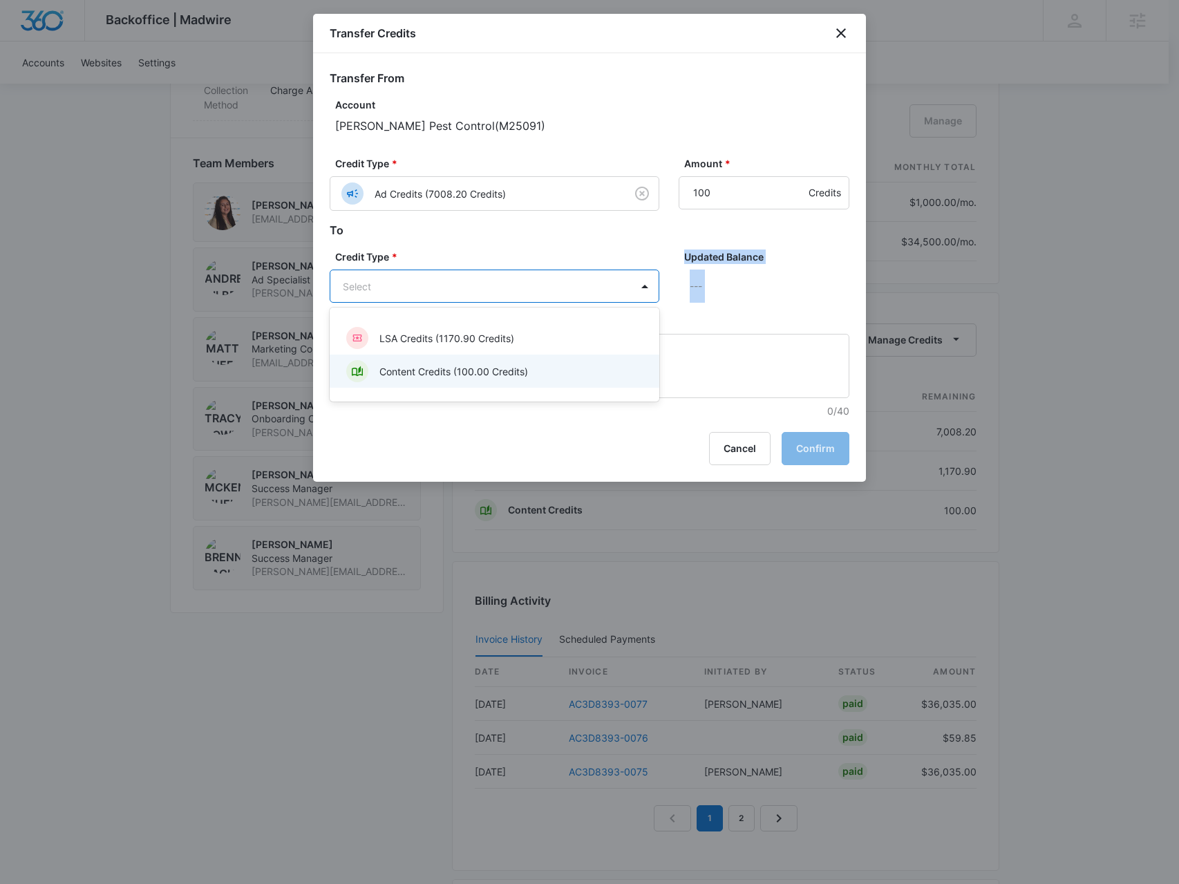
click at [624, 368] on div "Content Credits (100.00 Credits)" at bounding box center [493, 371] width 294 height 22
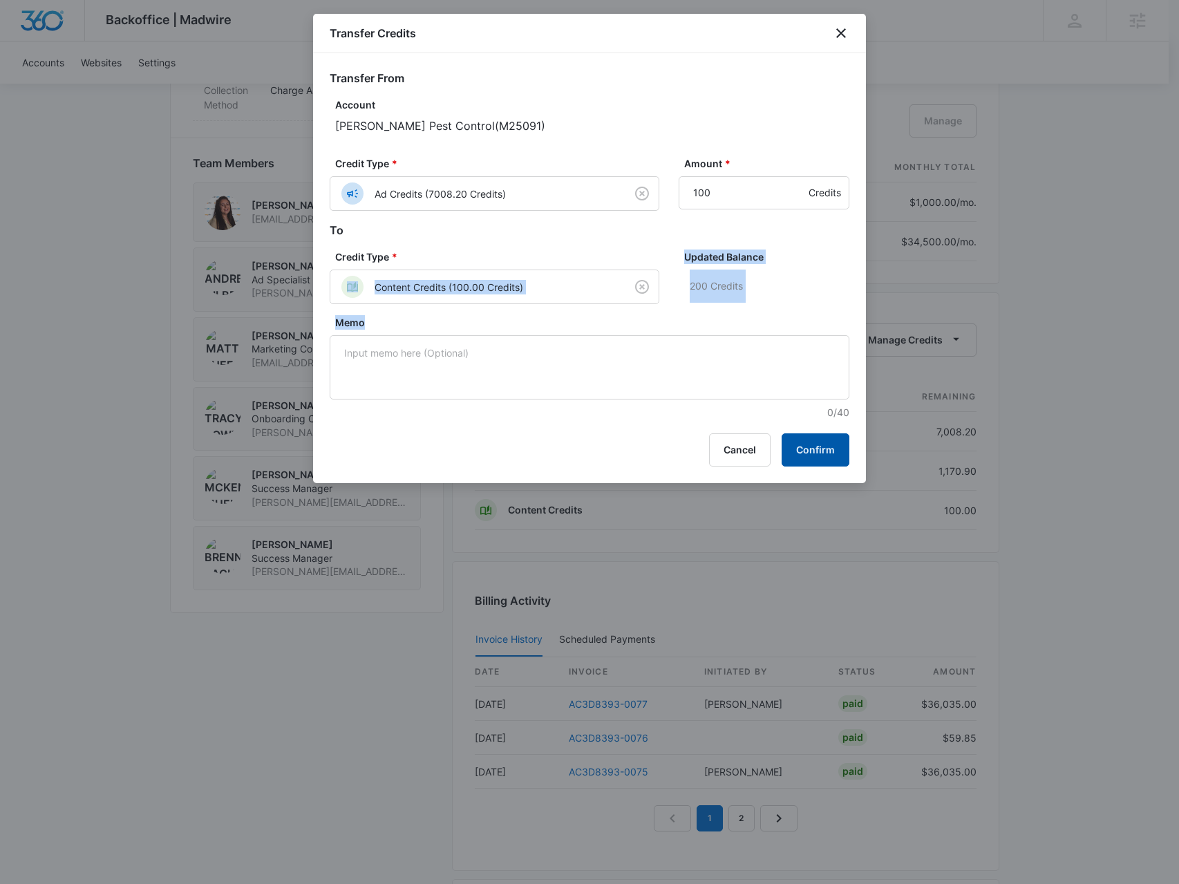
click at [841, 457] on button "Confirm" at bounding box center [816, 449] width 68 height 33
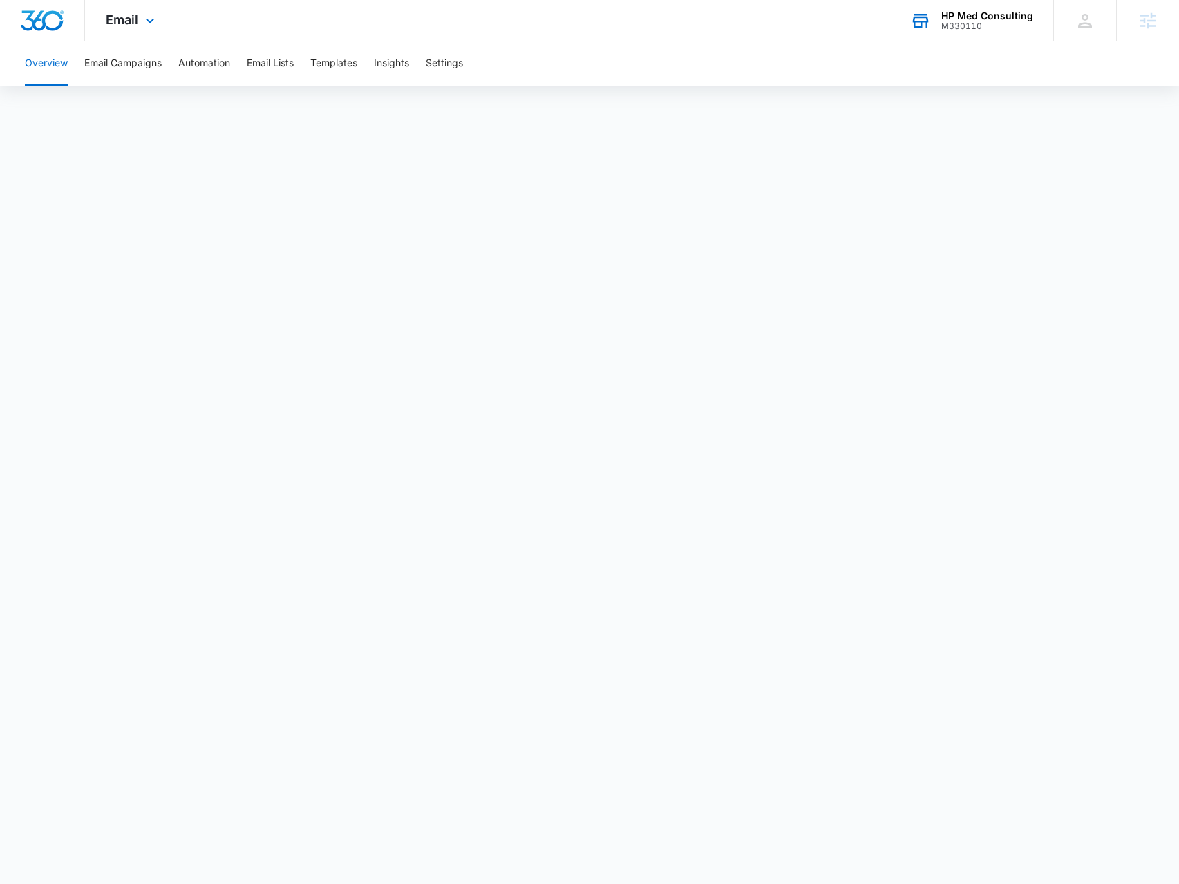
click at [958, 12] on div "HP Med Consulting" at bounding box center [988, 15] width 92 height 11
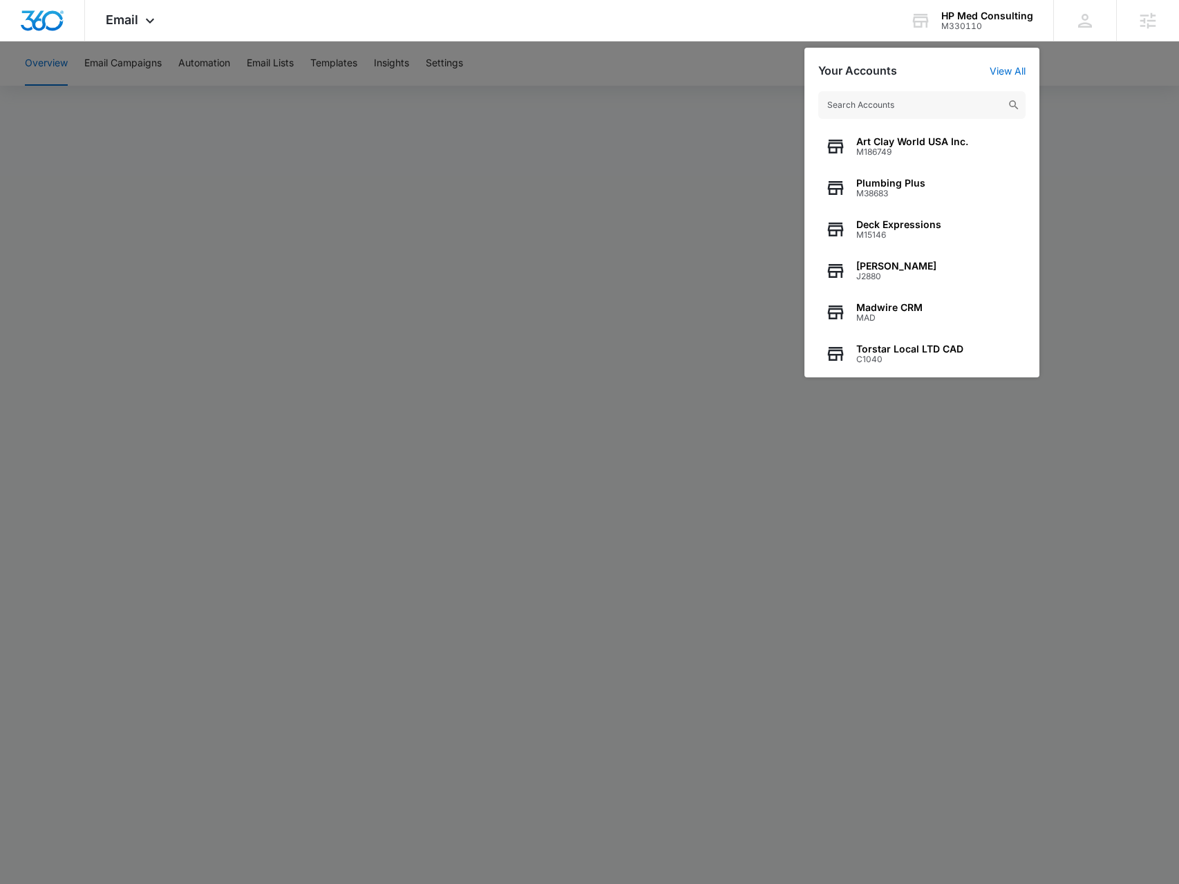
click at [682, 218] on div at bounding box center [589, 442] width 1179 height 884
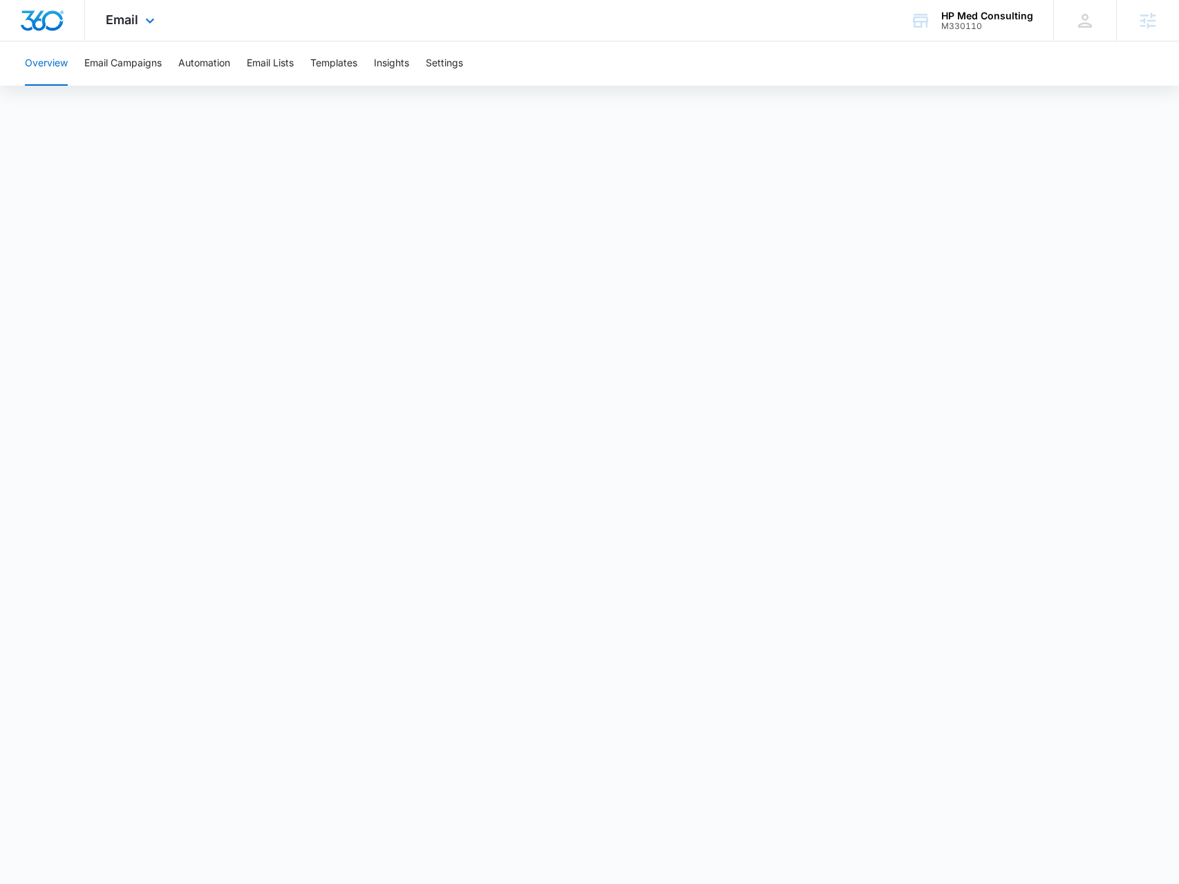
click at [122, 32] on div "Email Apps Reputation Websites Forms CRM Email Social Payments POS Content Ads …" at bounding box center [132, 20] width 94 height 41
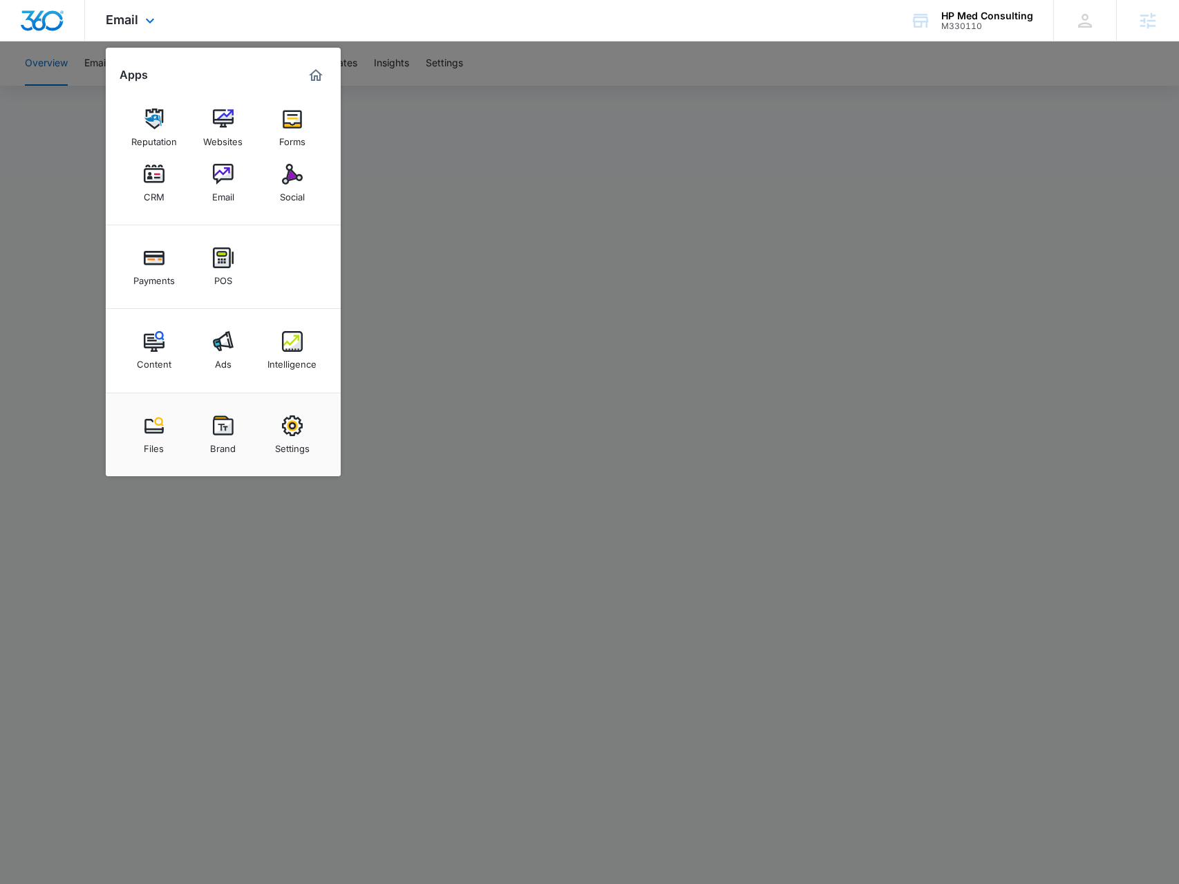
click at [185, 360] on div "Content Ads Intelligence" at bounding box center [223, 351] width 235 height 84
click at [180, 355] on div "Content Ads Intelligence" at bounding box center [223, 351] width 235 height 84
click at [160, 358] on div "Content" at bounding box center [154, 361] width 35 height 18
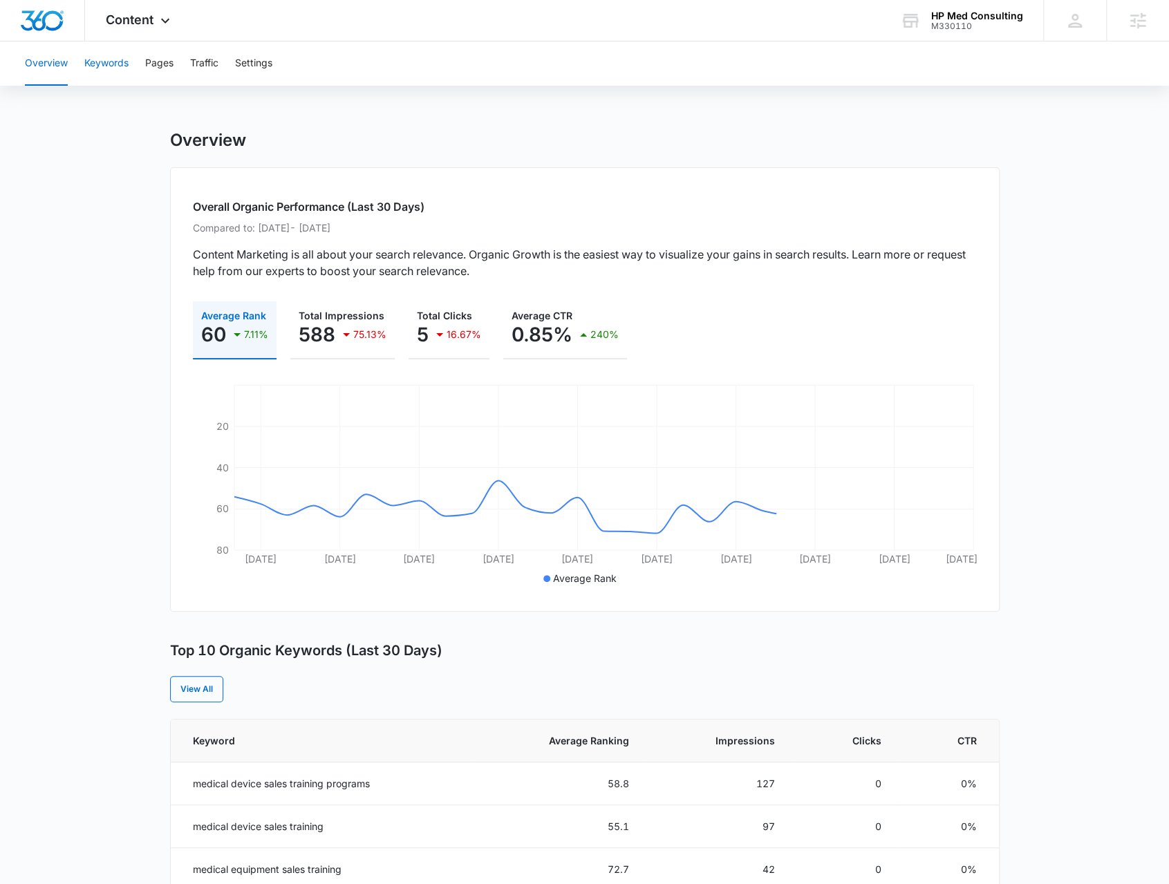
click at [106, 49] on button "Keywords" at bounding box center [106, 63] width 44 height 44
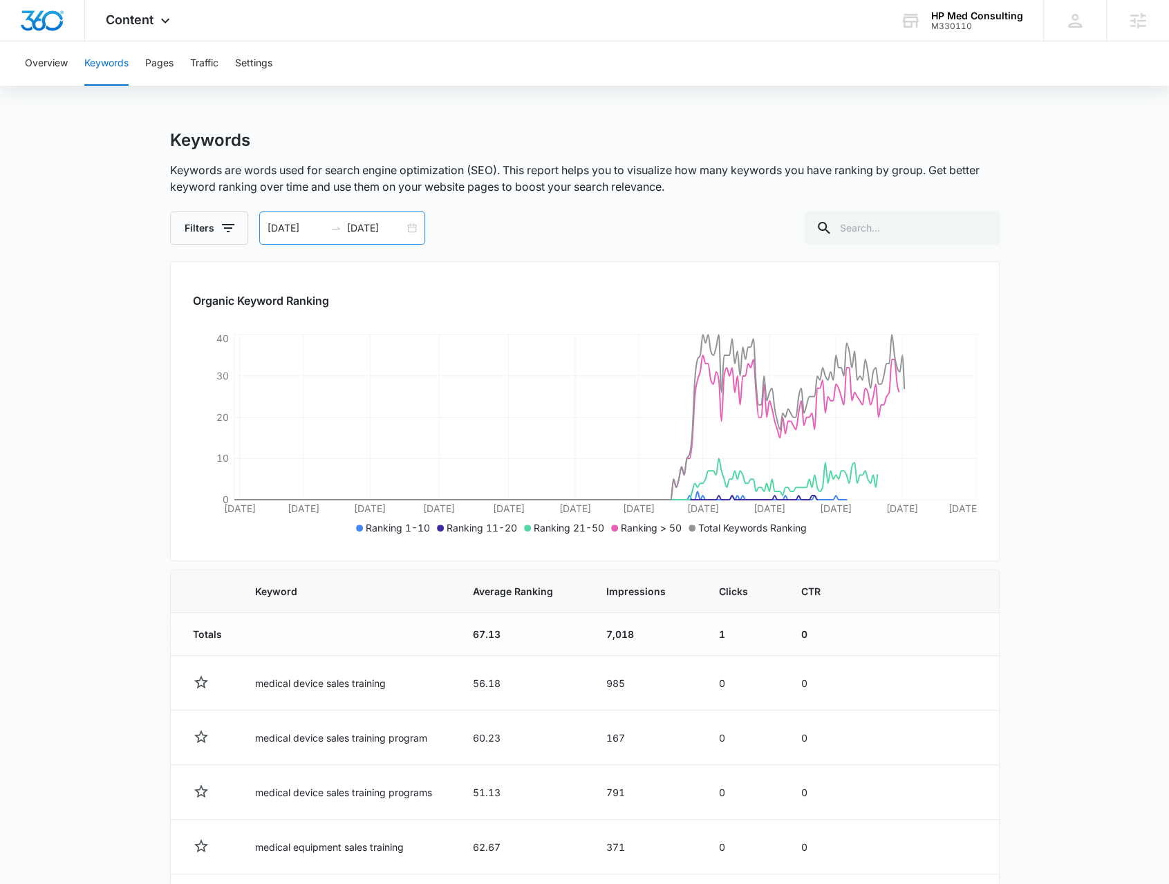
click at [375, 233] on input "[DATE]" at bounding box center [375, 228] width 57 height 15
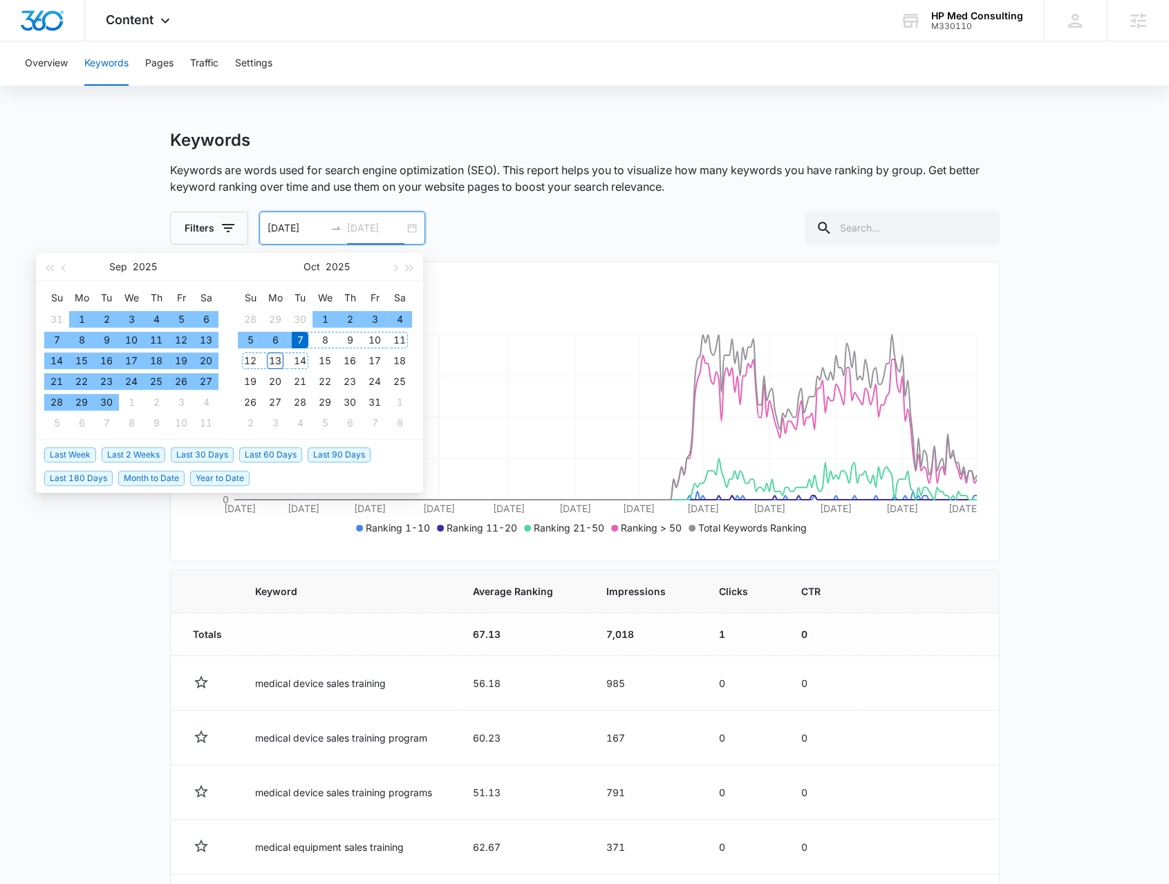
type input "[DATE]"
click at [279, 357] on div "13" at bounding box center [275, 361] width 17 height 17
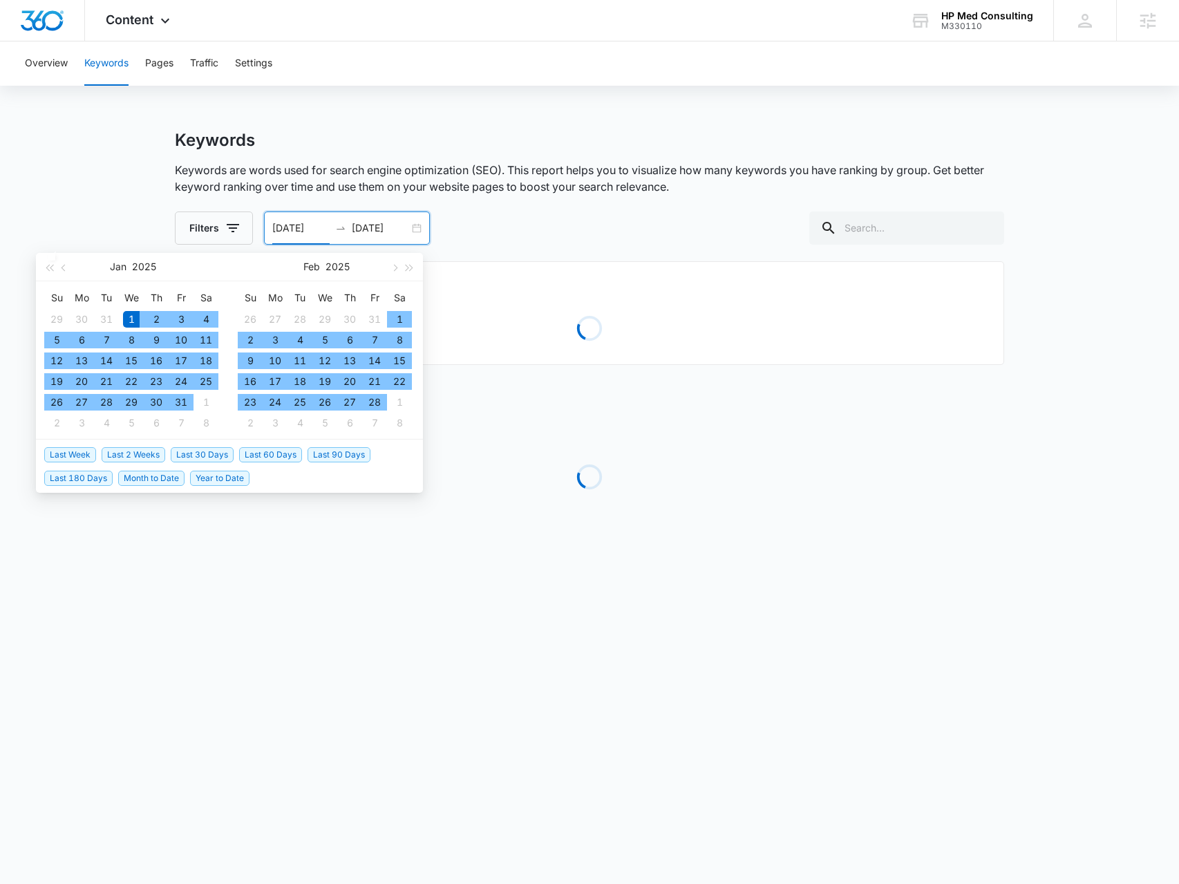
type input "[DATE]"
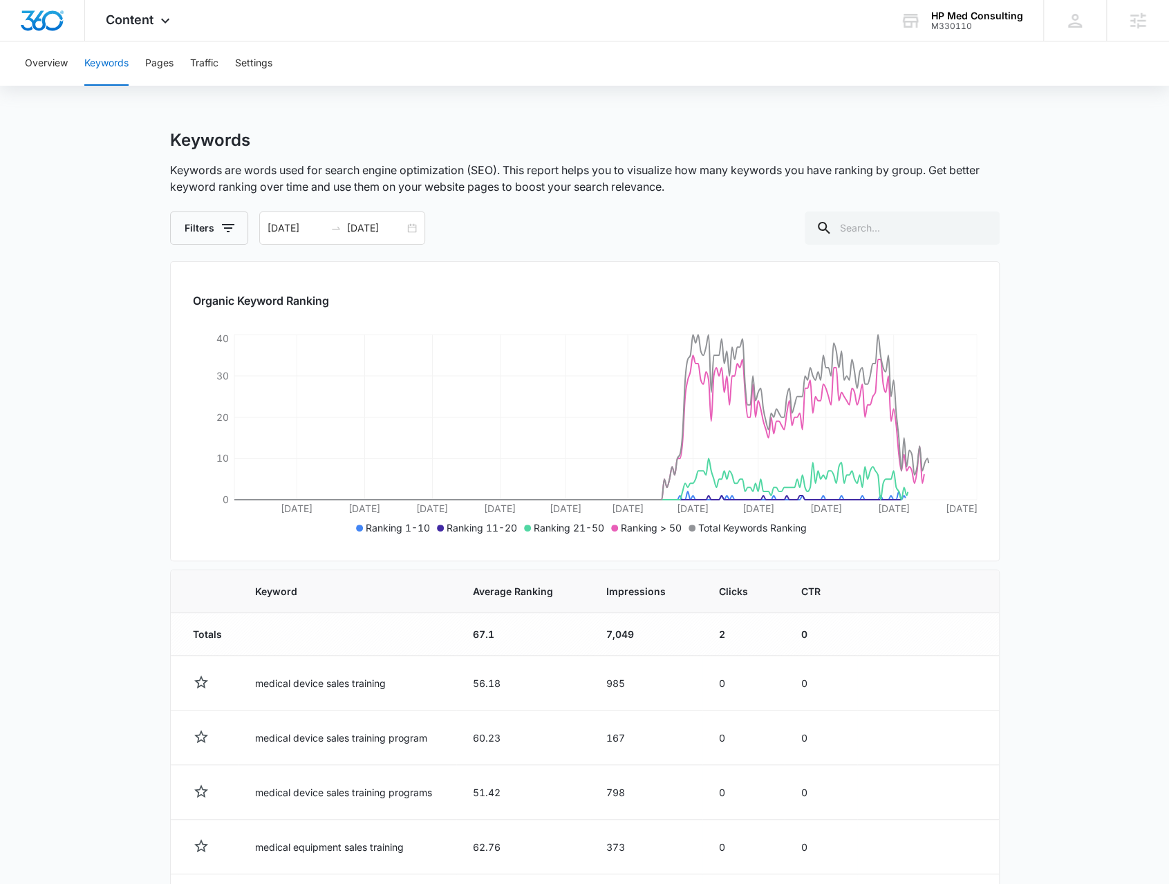
click at [621, 194] on p "Keywords are words used for search engine optimization (SEO). This report helps…" at bounding box center [585, 178] width 830 height 33
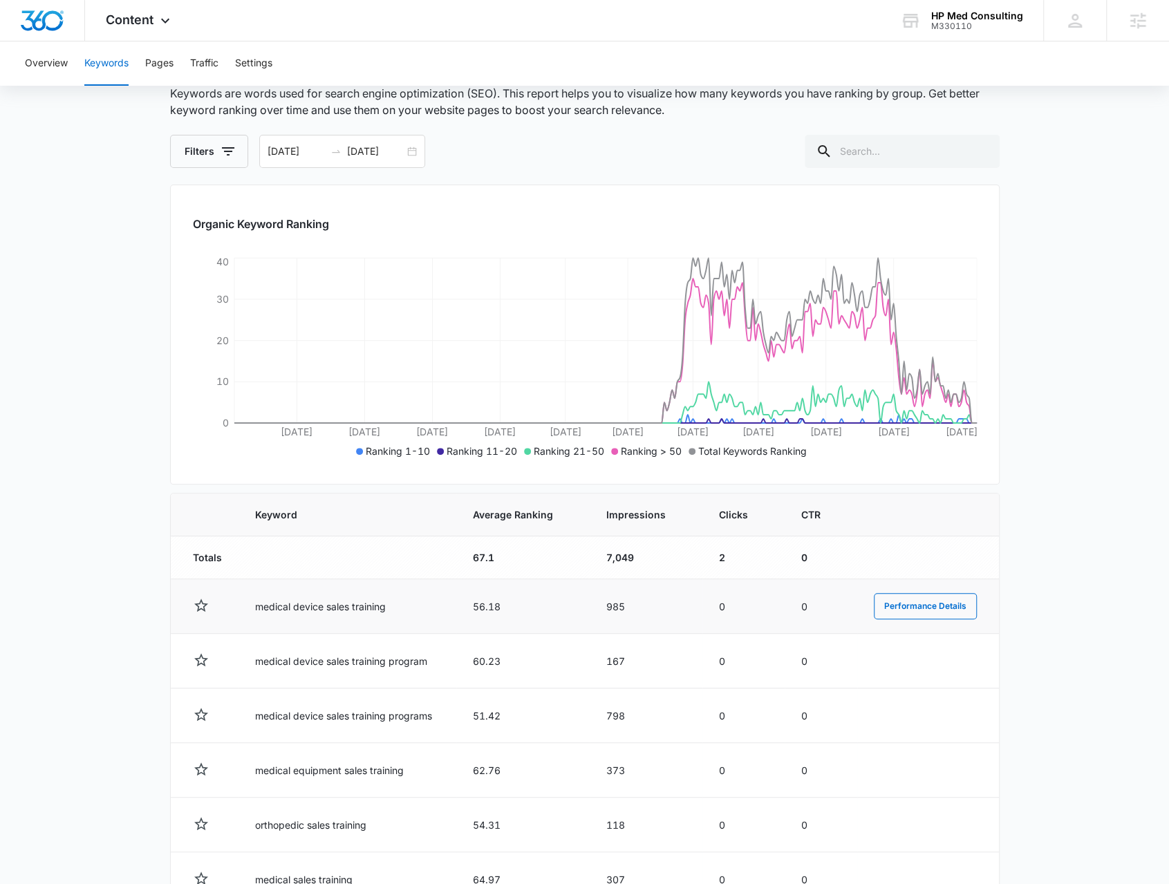
scroll to position [346, 0]
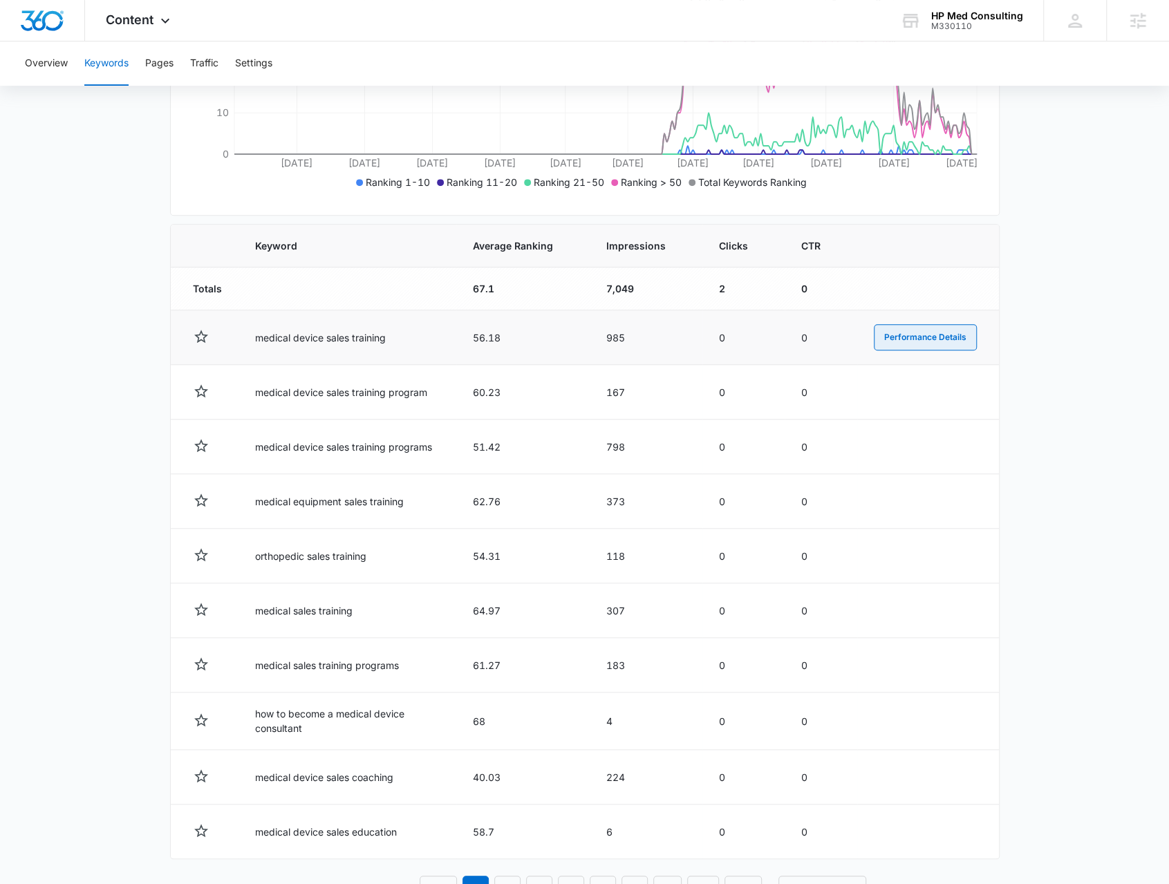
click at [933, 335] on button "Performance Details" at bounding box center [925, 337] width 103 height 26
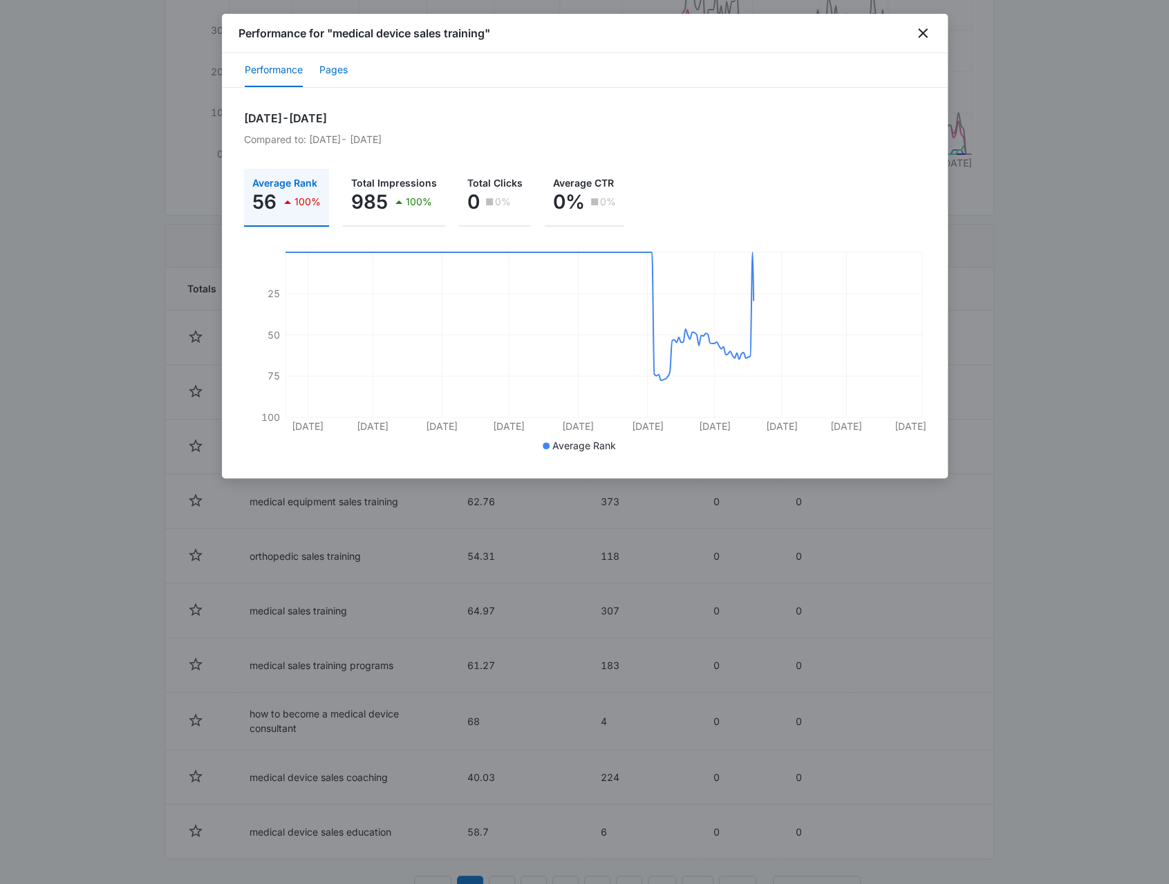
click at [342, 72] on button "Pages" at bounding box center [333, 70] width 28 height 33
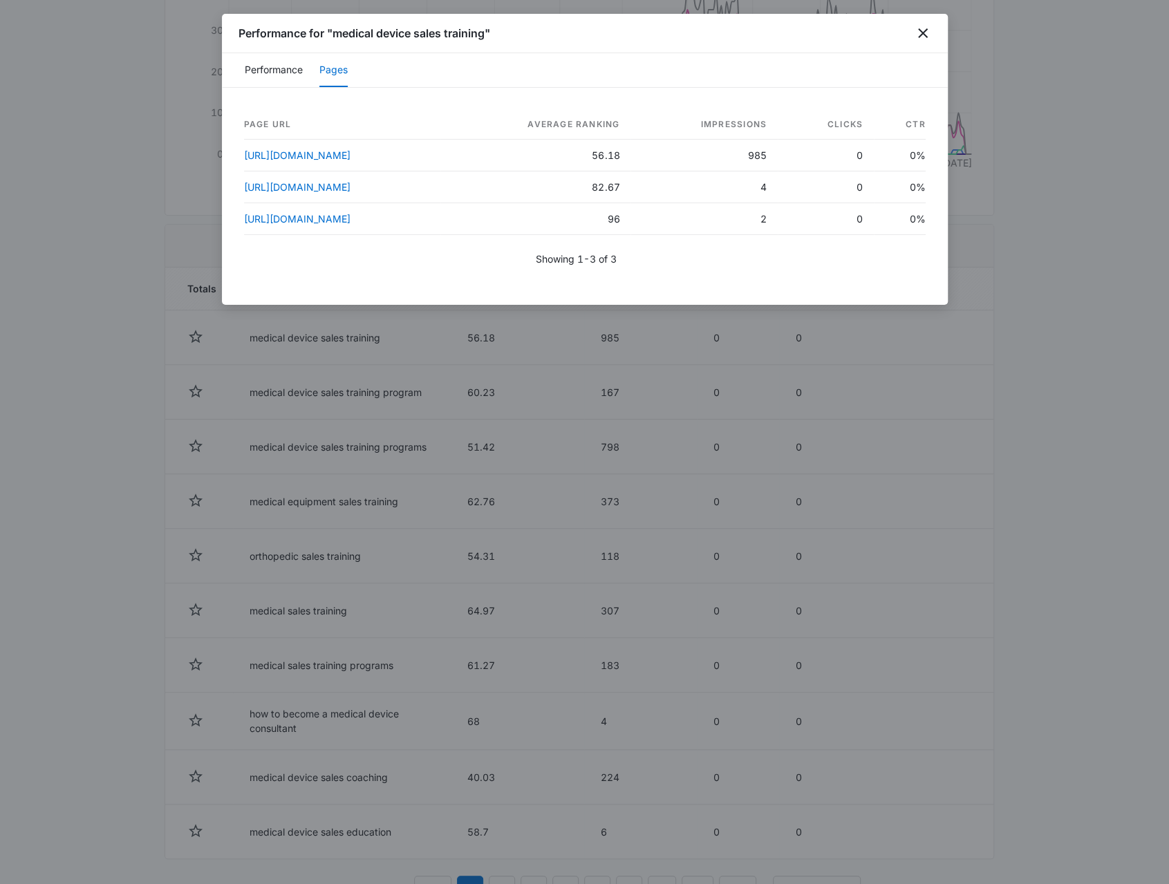
click at [267, 95] on div "Page URL Average Ranking Impressions Clicks CTR [URL][DOMAIN_NAME] 56.18 985 0 …" at bounding box center [585, 196] width 726 height 217
click at [265, 80] on button "Performance" at bounding box center [274, 70] width 58 height 33
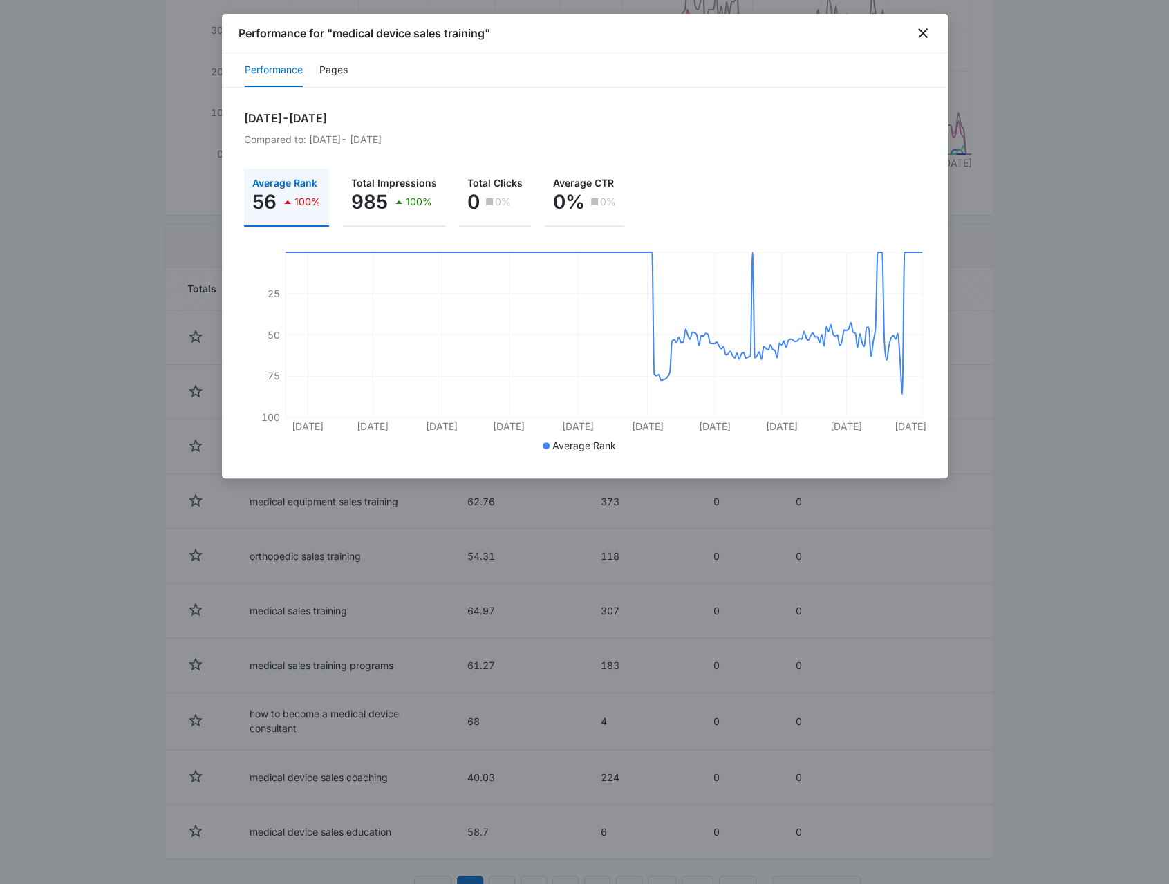
click at [1082, 409] on div at bounding box center [584, 442] width 1169 height 884
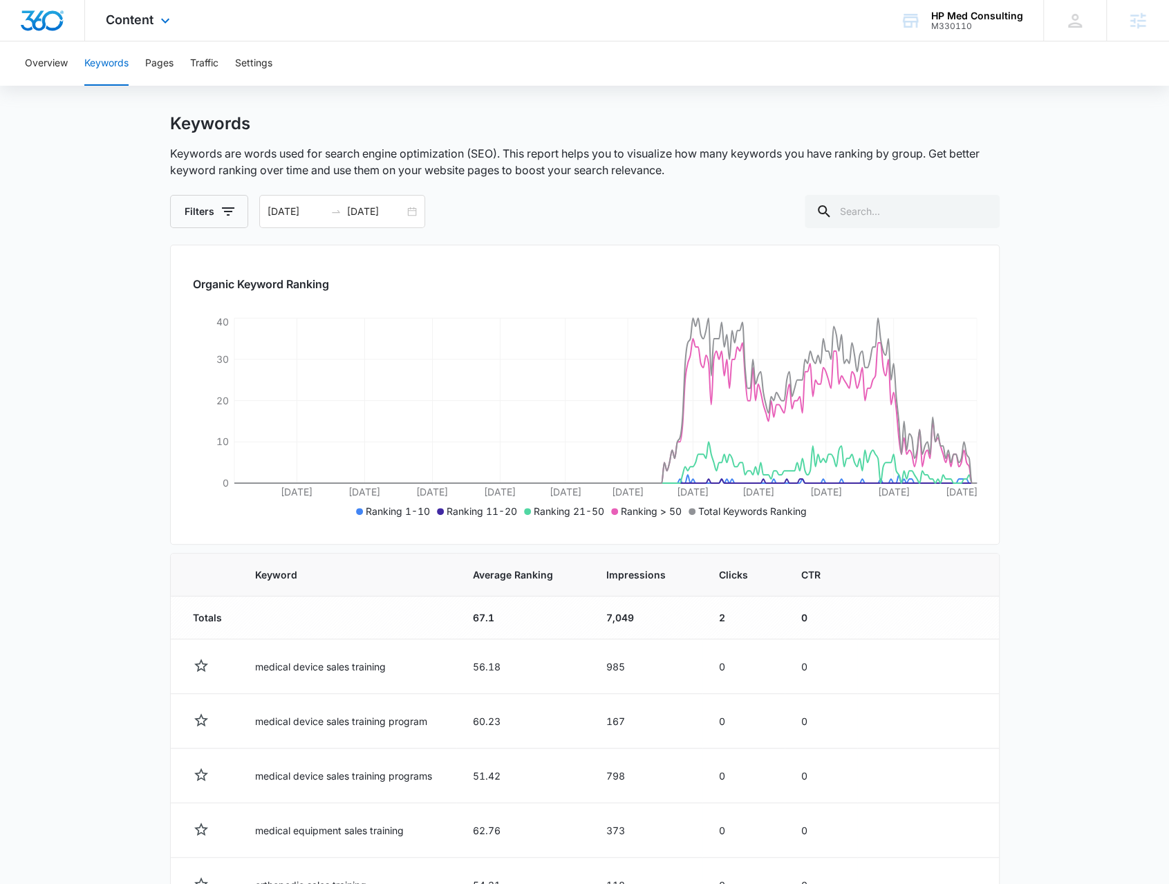
scroll to position [0, 0]
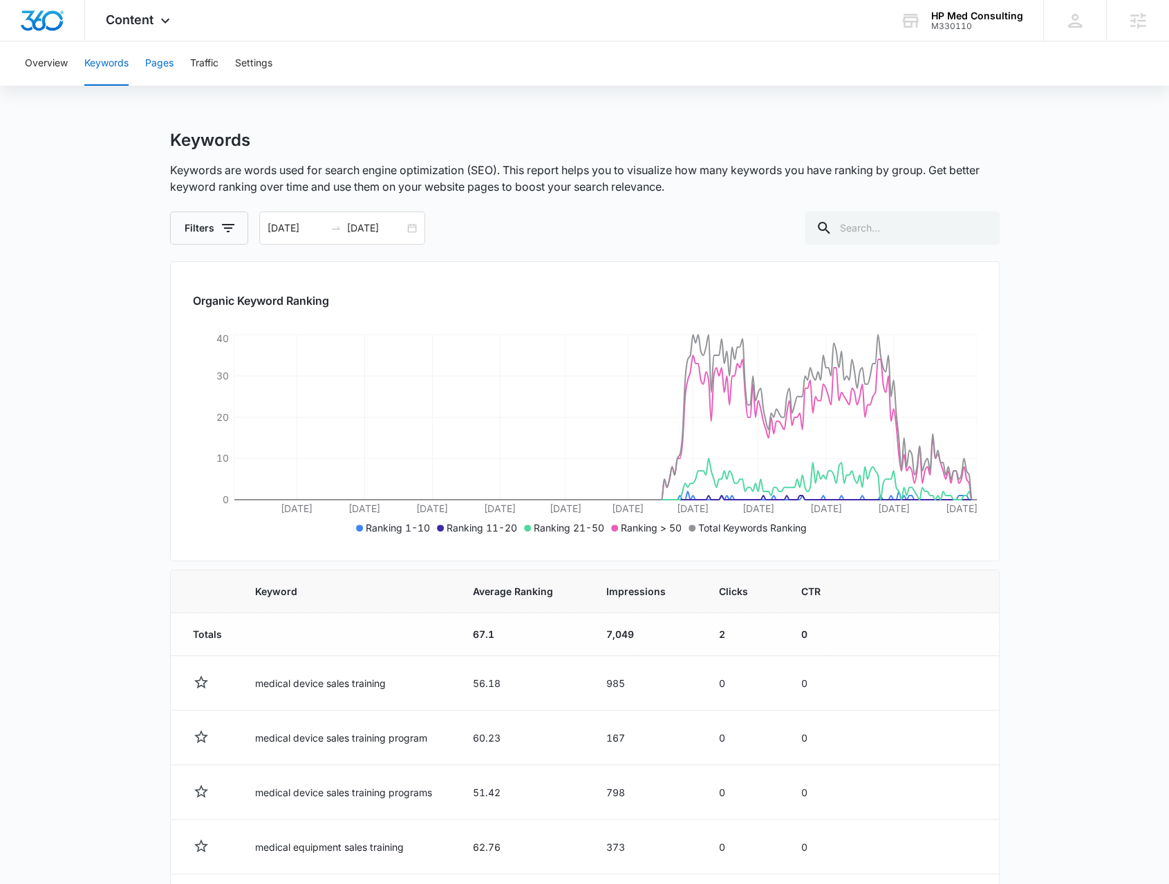
click at [159, 68] on button "Pages" at bounding box center [159, 63] width 28 height 44
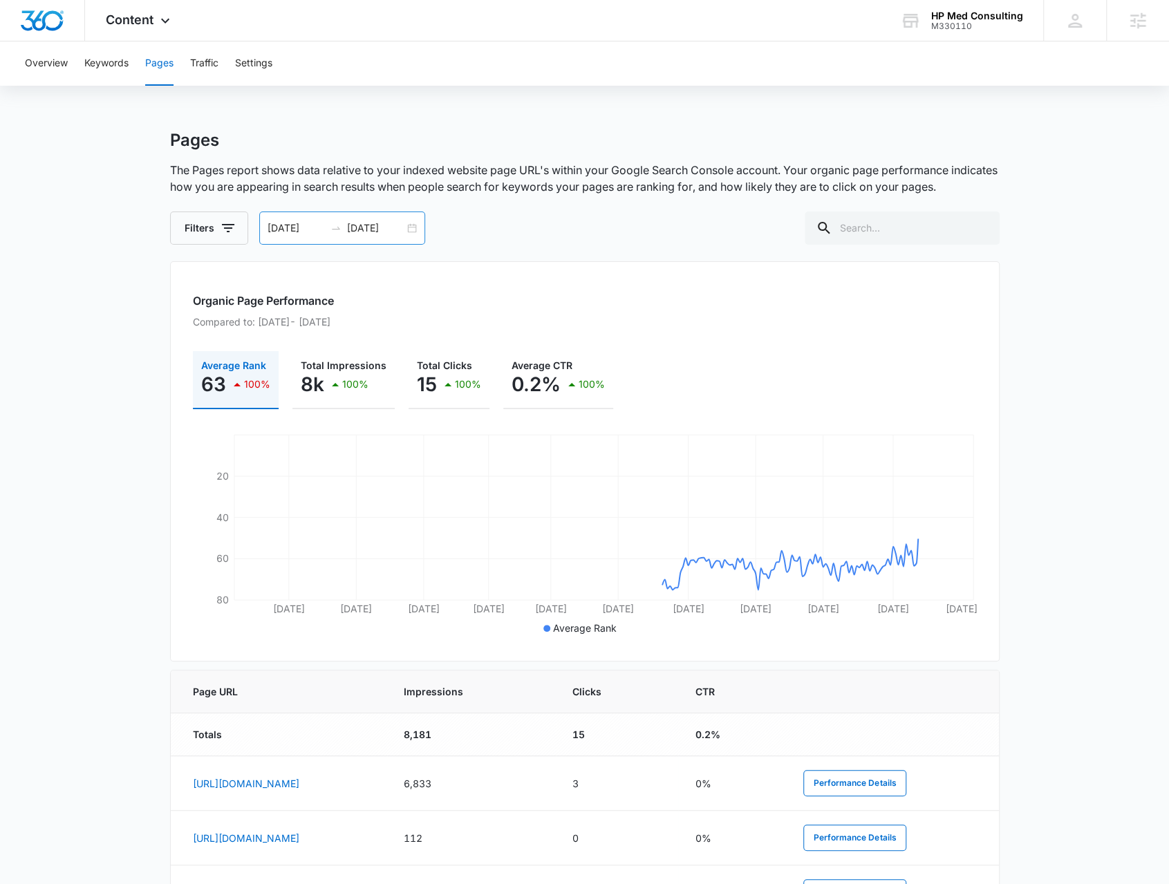
click at [417, 225] on div "[DATE] [DATE]" at bounding box center [342, 228] width 166 height 33
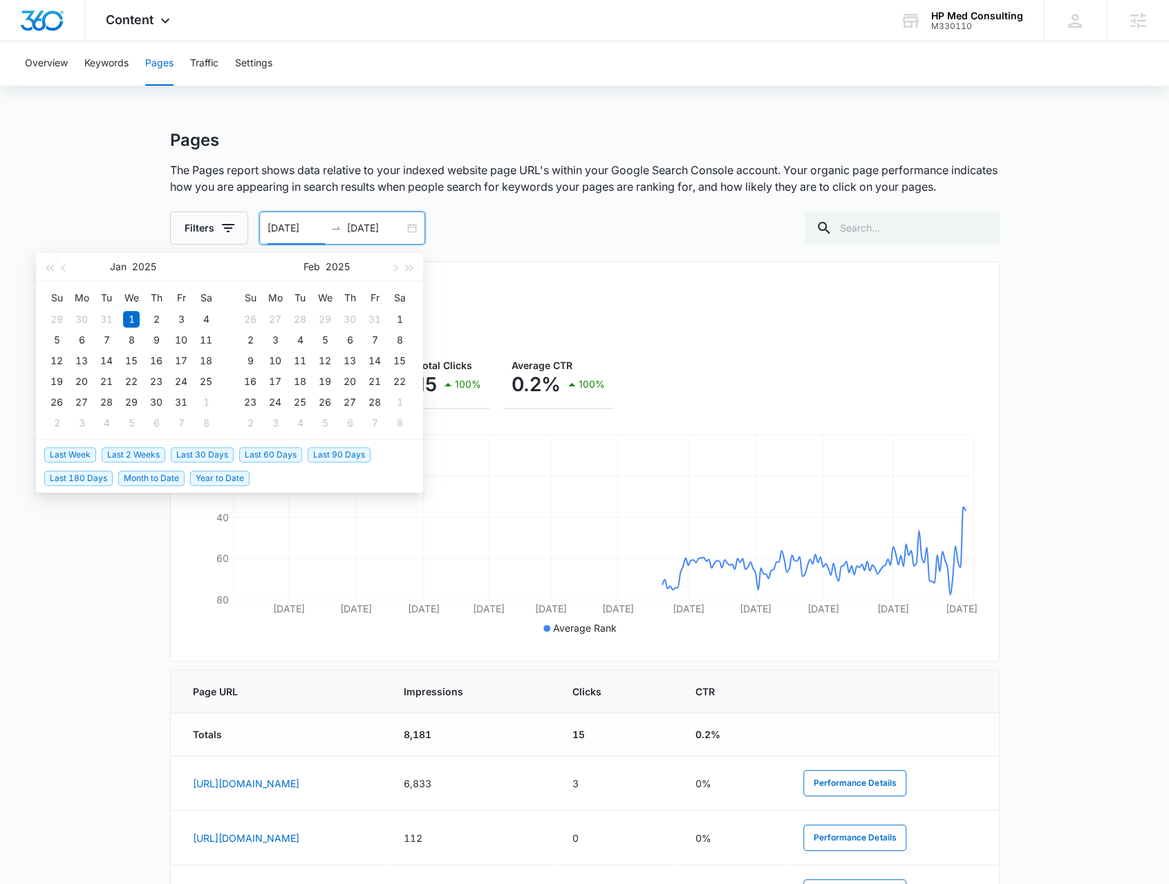
click at [80, 452] on span "Last Week" at bounding box center [70, 454] width 52 height 15
type input "[DATE]"
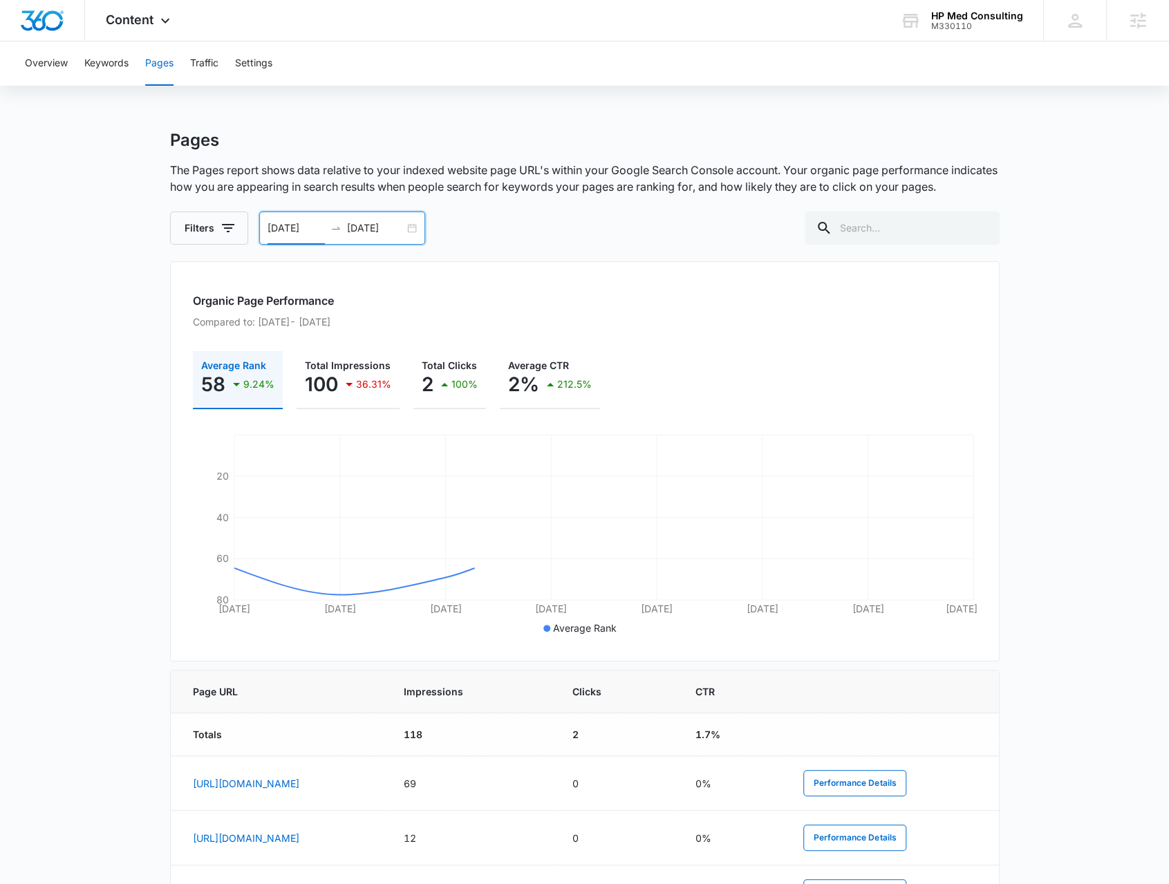
click at [10, 776] on main "Pages The Pages report shows data relative to your indexed website page URL's w…" at bounding box center [584, 754] width 1169 height 1249
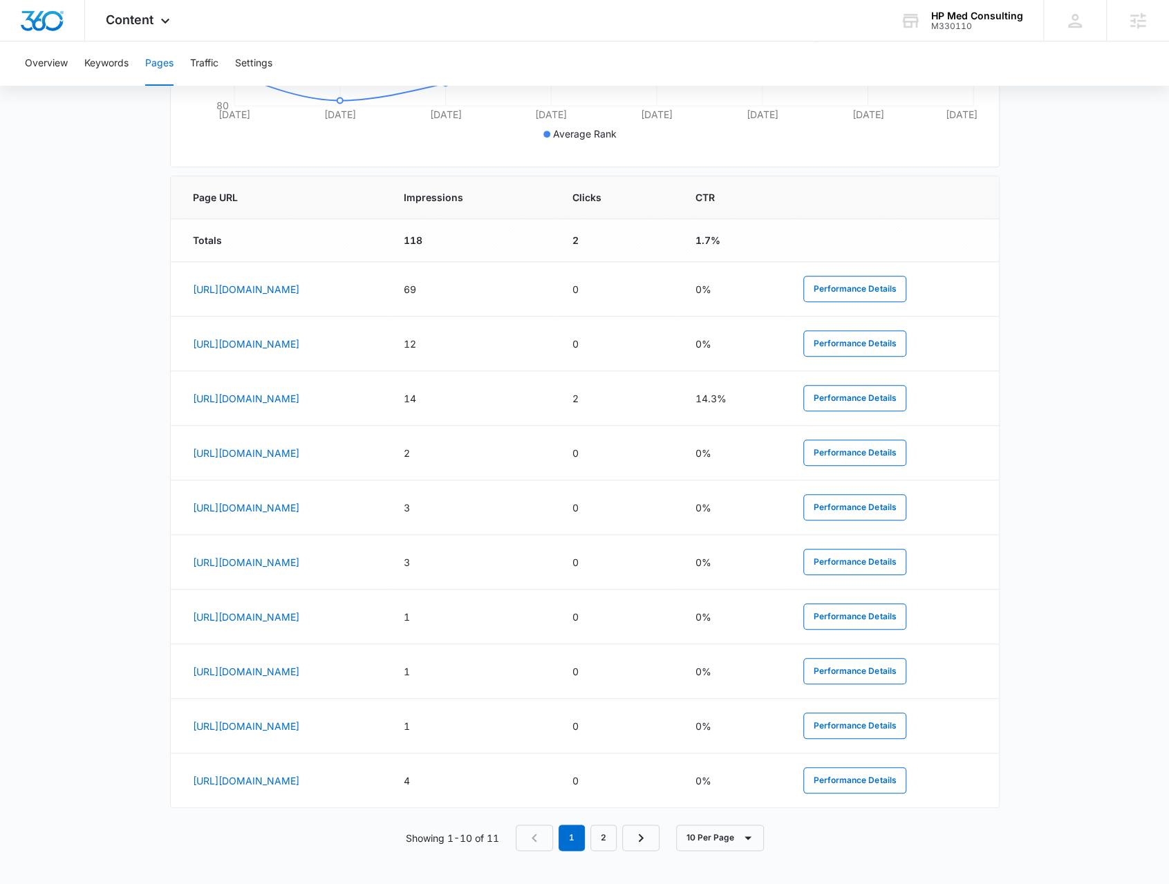
scroll to position [499, 0]
click at [555, 205] on th "Impressions" at bounding box center [471, 197] width 168 height 43
click at [555, 199] on th "Impressions" at bounding box center [471, 197] width 168 height 43
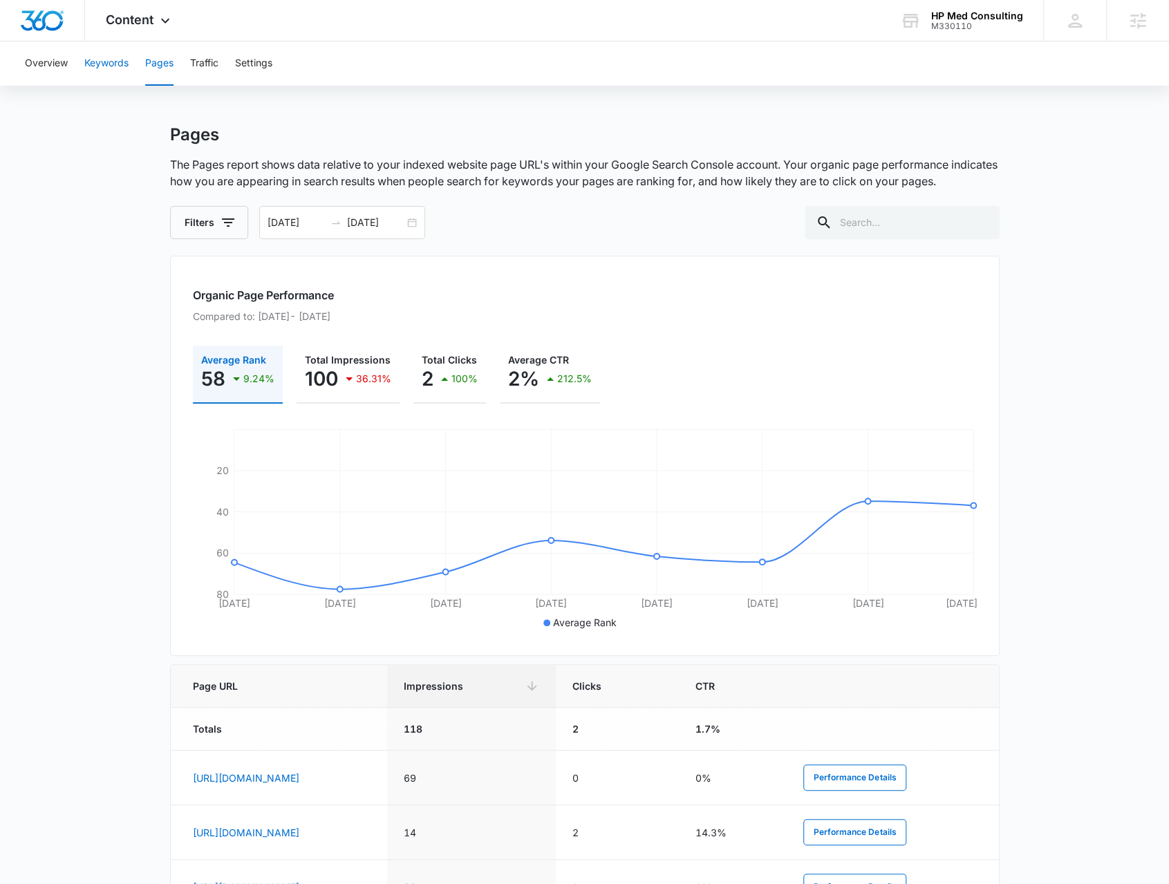
scroll to position [0, 0]
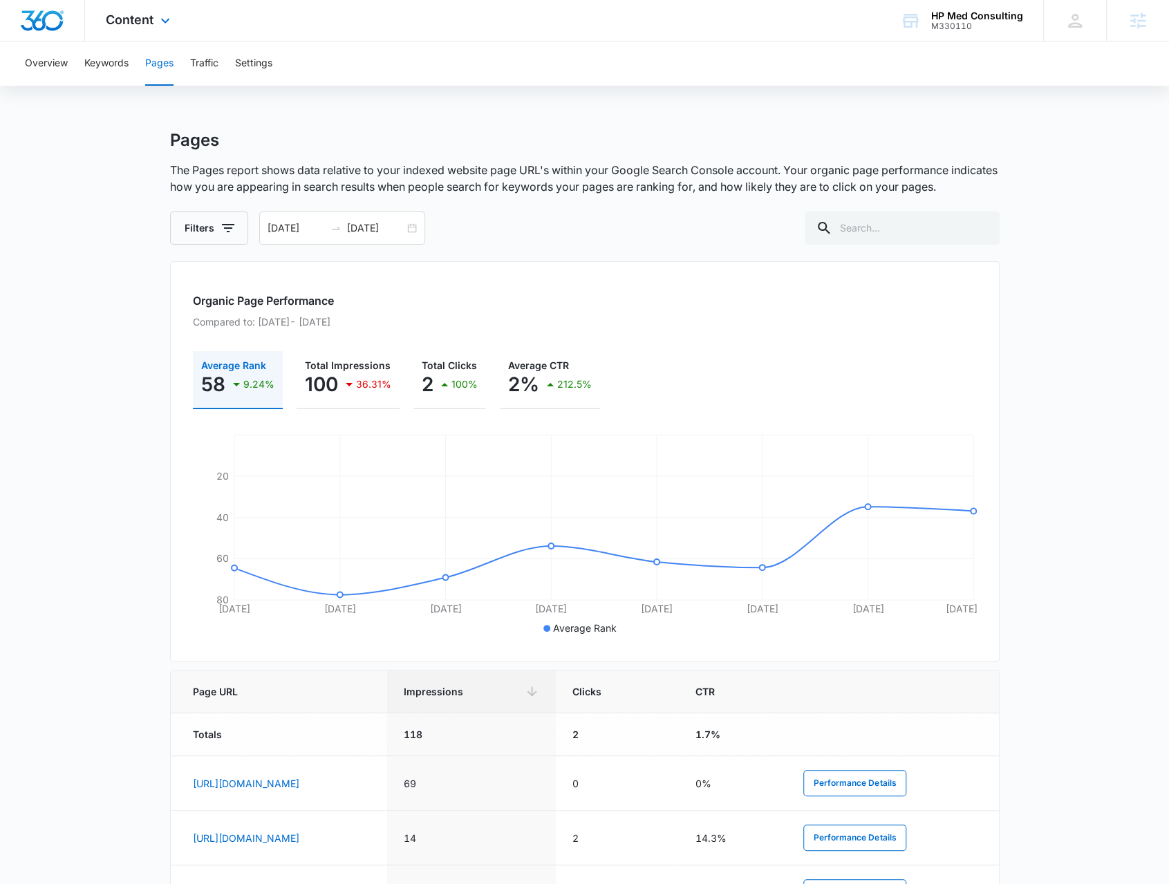
click at [158, 30] on div "Content Apps Reputation Websites Forms CRM Email Social Payments POS Content Ad…" at bounding box center [139, 20] width 109 height 41
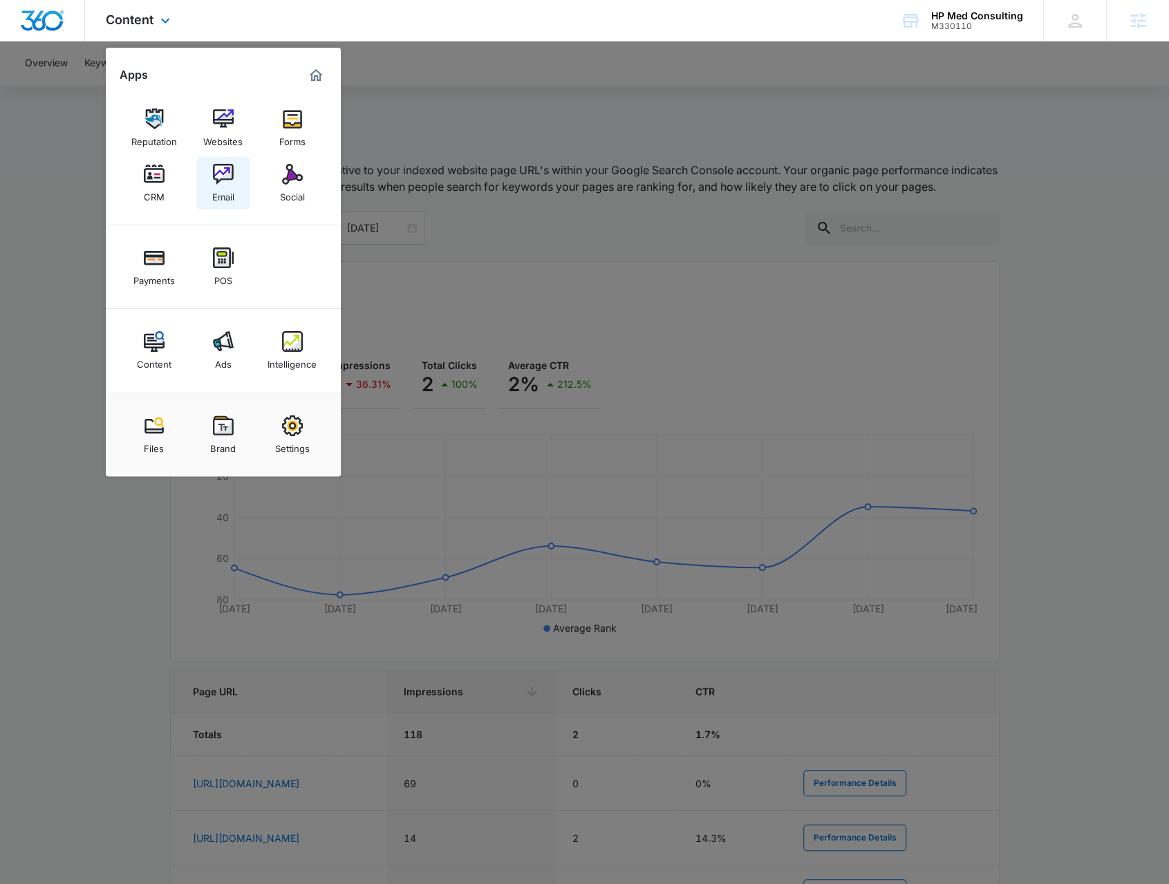
click at [232, 175] on img at bounding box center [223, 174] width 21 height 21
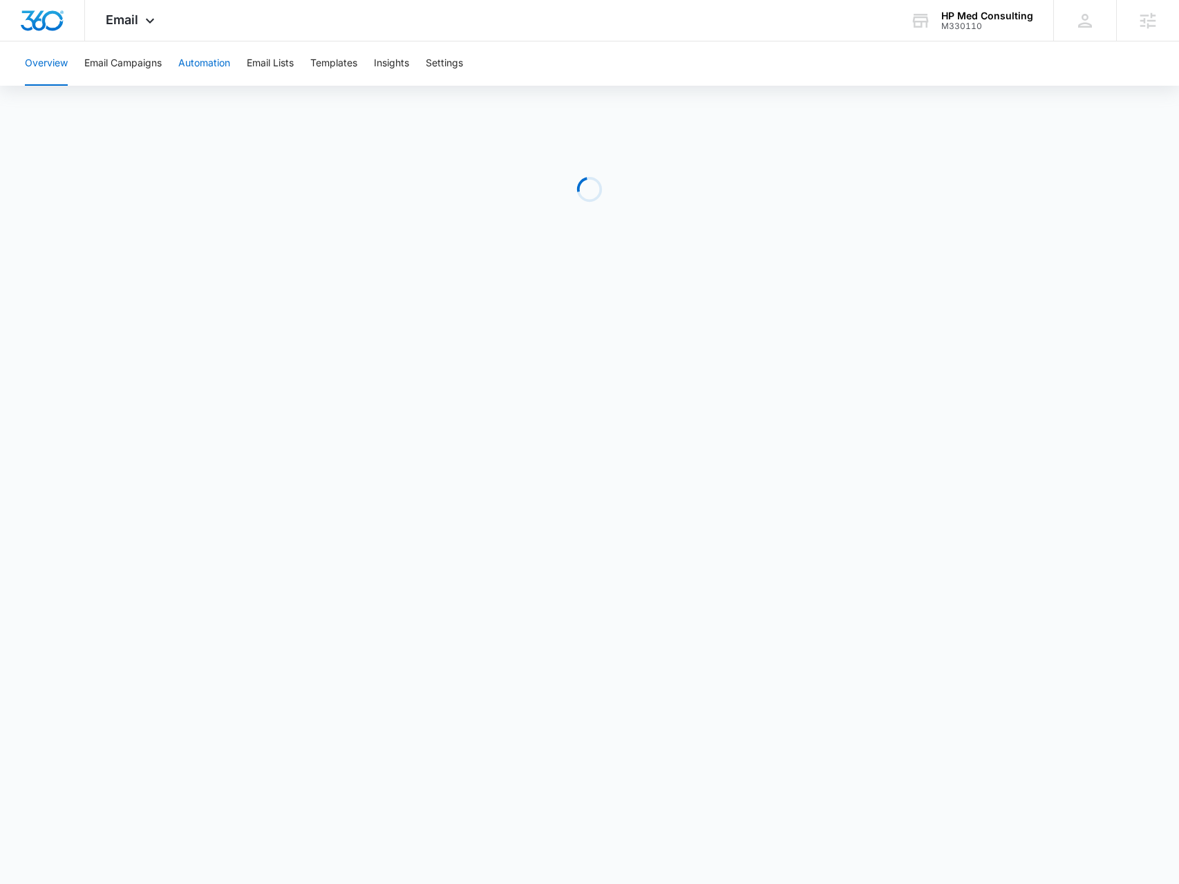
click at [180, 67] on button "Automation" at bounding box center [204, 63] width 52 height 44
click at [1008, 25] on div "M330110" at bounding box center [988, 26] width 92 height 10
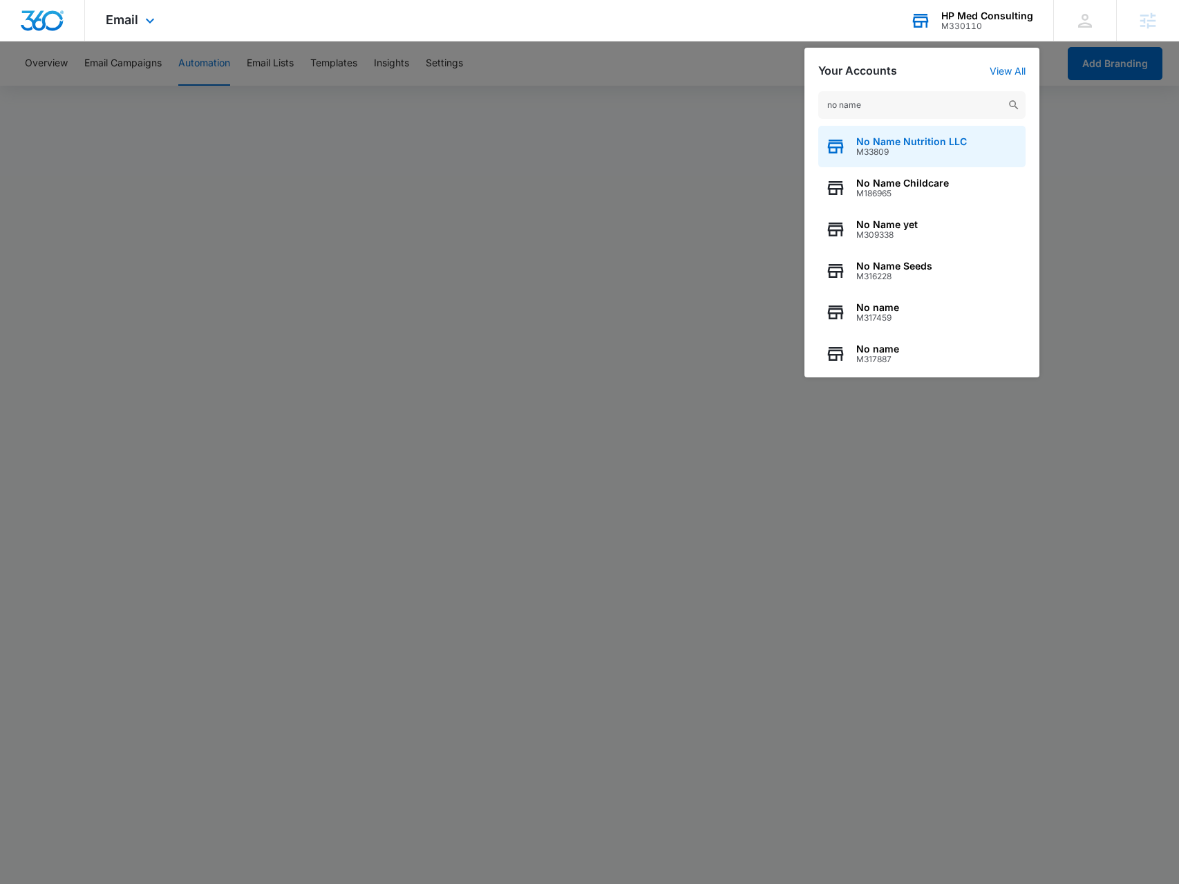
type input "no name"
click at [945, 143] on span "No Name Nutrition LLC" at bounding box center [912, 141] width 111 height 11
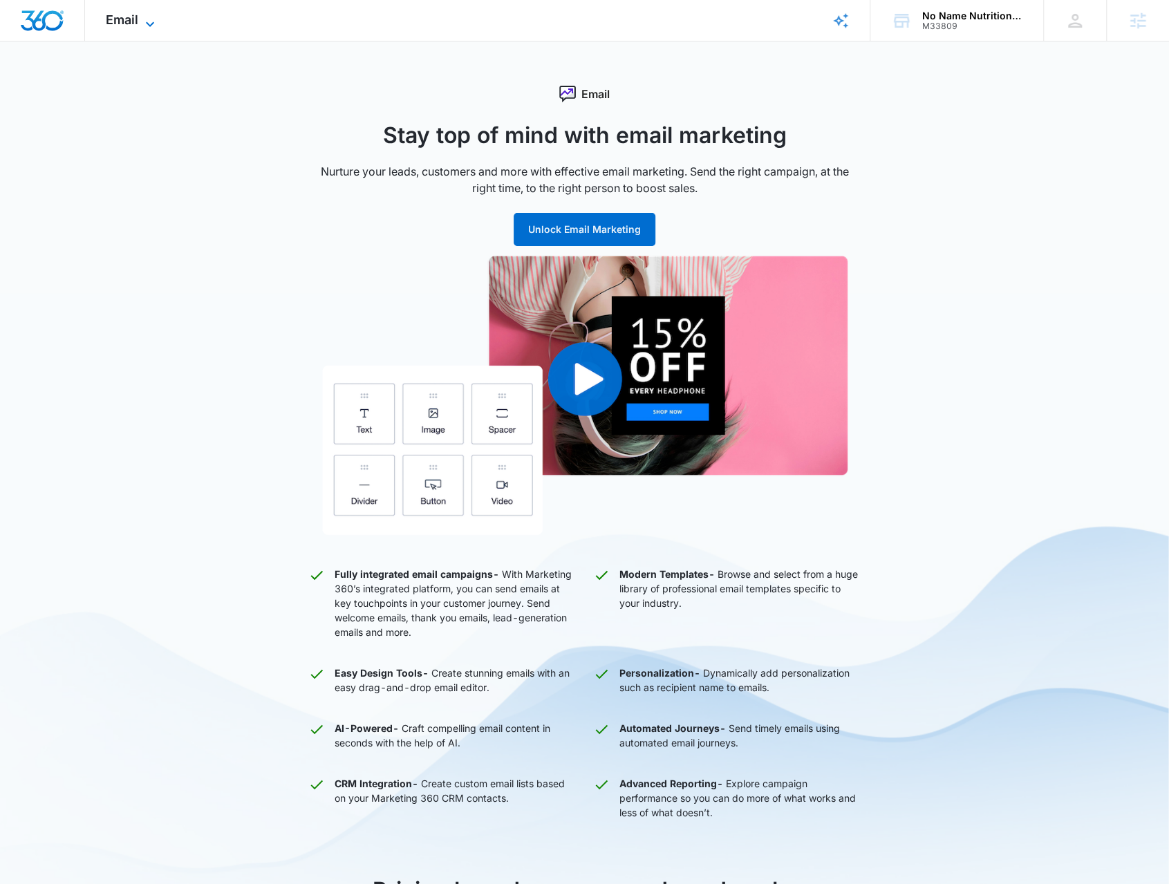
click at [129, 17] on span "Email" at bounding box center [122, 19] width 32 height 15
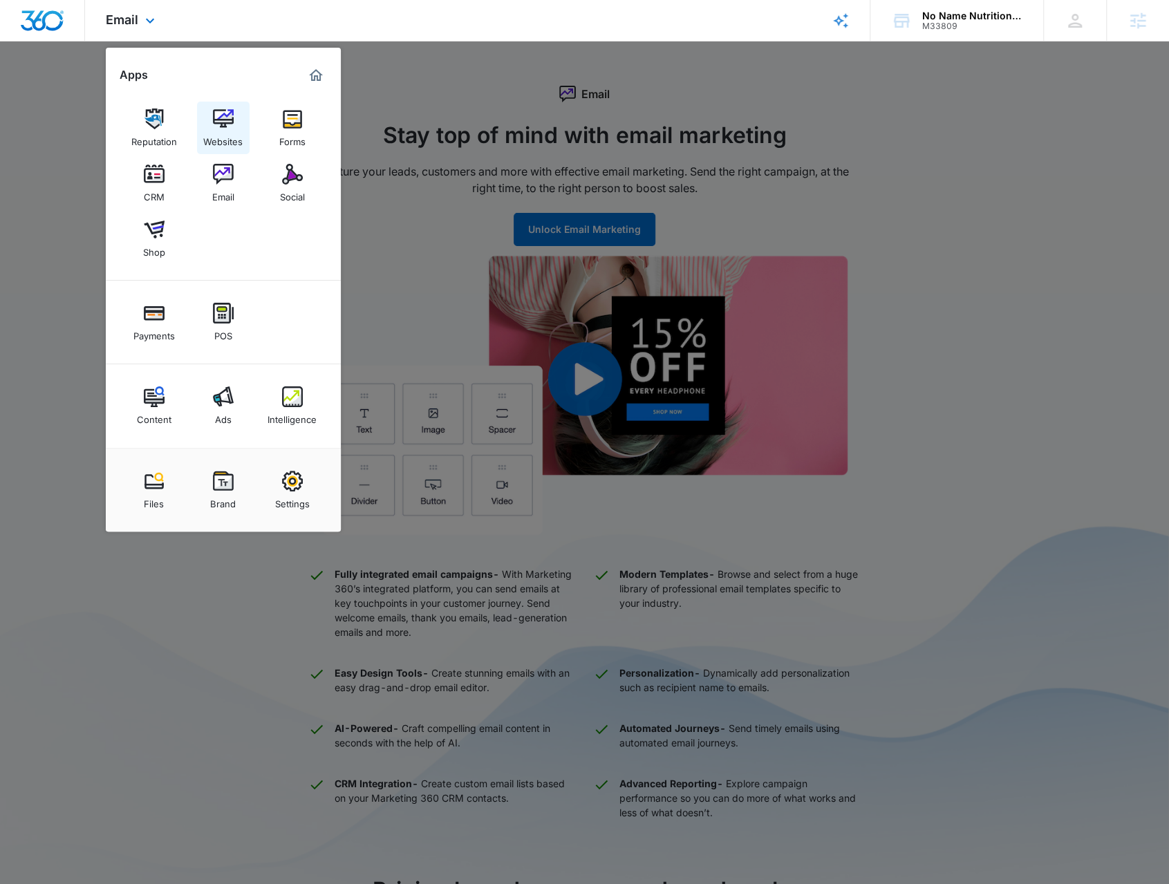
click at [218, 139] on div "Websites" at bounding box center [222, 138] width 39 height 18
